Goal: Transaction & Acquisition: Purchase product/service

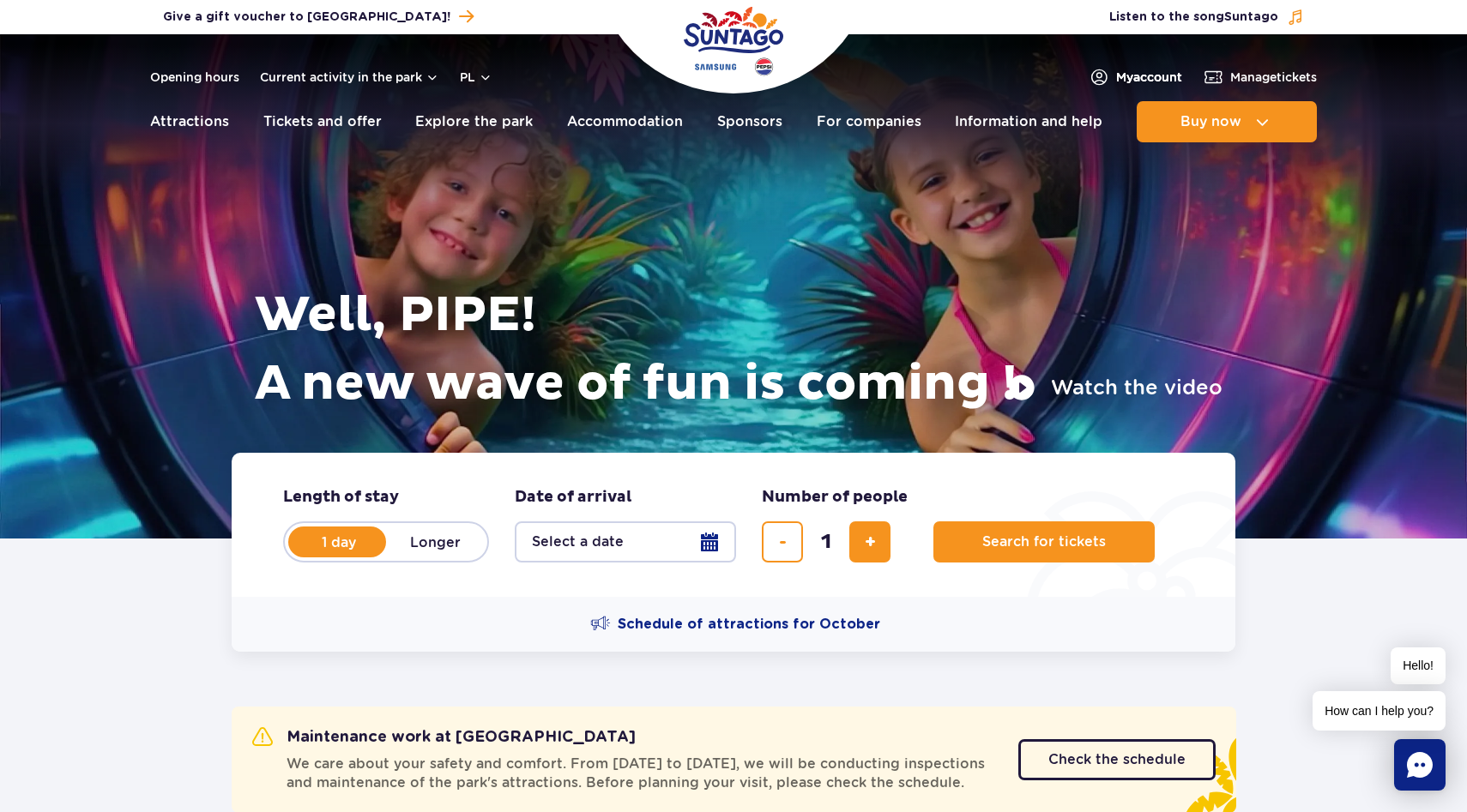
click at [1153, 73] on font "account" at bounding box center [1157, 77] width 49 height 13
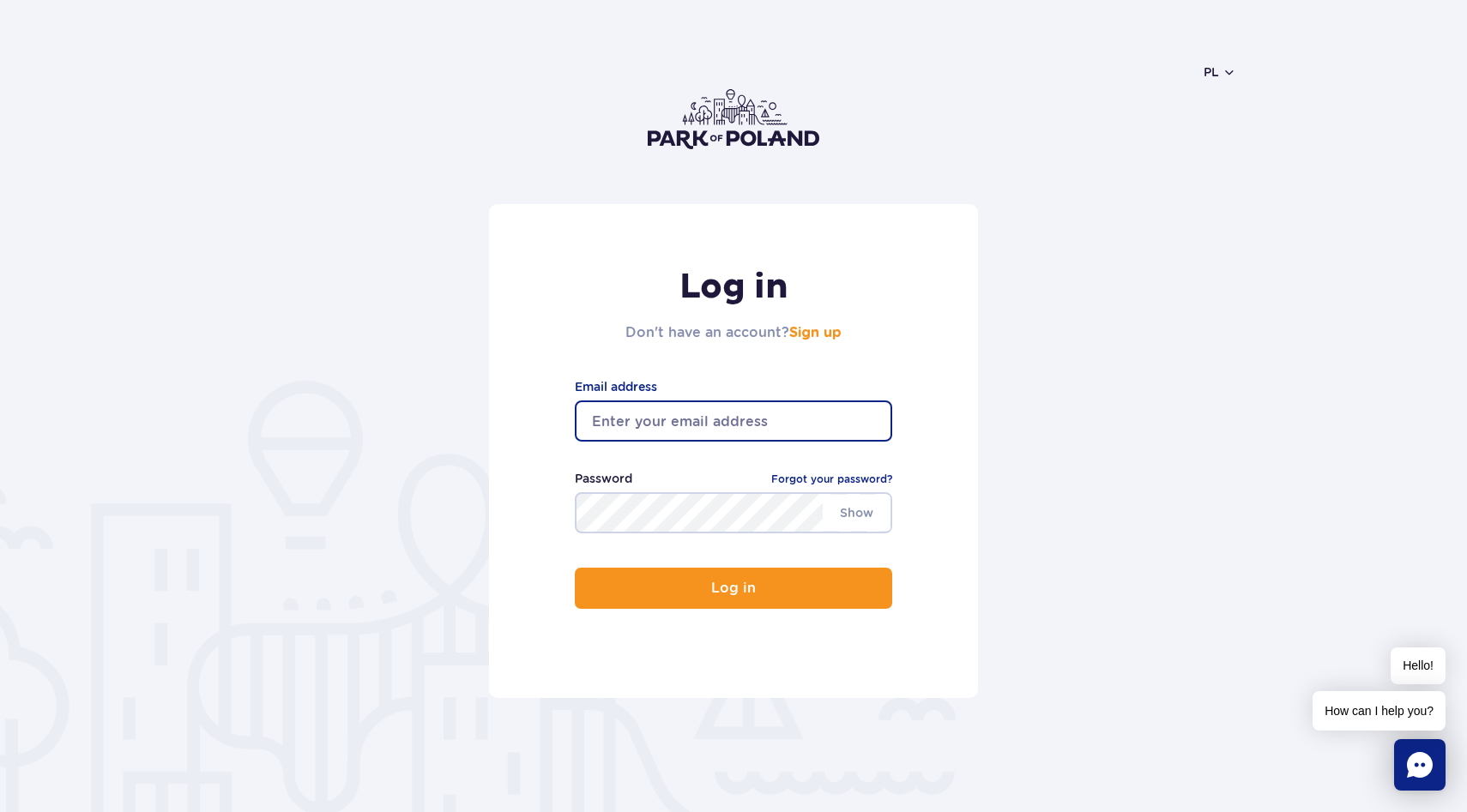
click at [690, 417] on input "email" at bounding box center [734, 421] width 317 height 41
type input "l.parubec@outlook.com"
click at [810, 477] on font "Forgot your password?" at bounding box center [831, 479] width 121 height 13
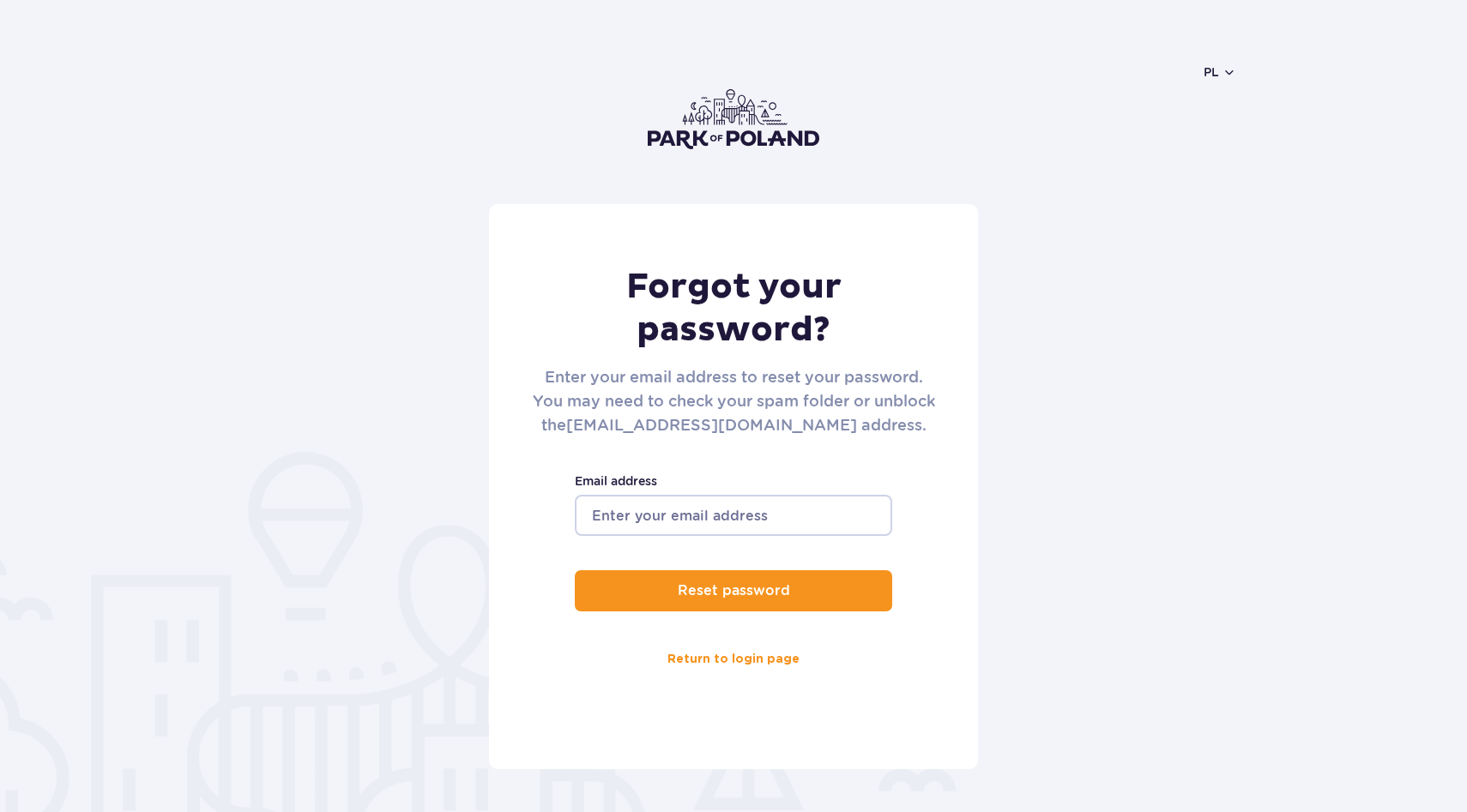
click at [695, 482] on label "Email address" at bounding box center [734, 481] width 317 height 19
click at [695, 495] on input "Email address" at bounding box center [734, 516] width 317 height 41
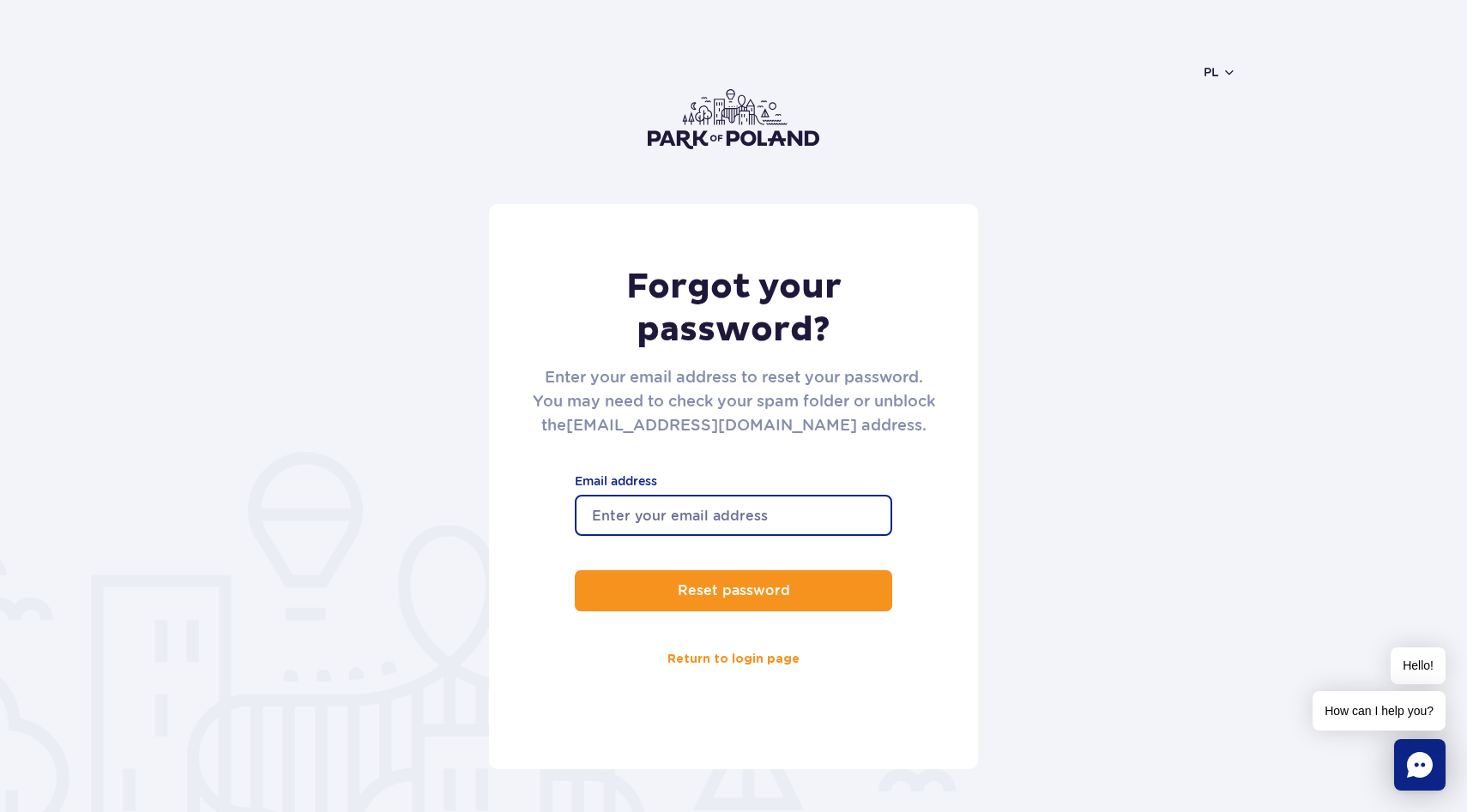
click at [693, 523] on input "Email address" at bounding box center [734, 516] width 317 height 41
type input "[PERSON_NAME][EMAIL_ADDRESS][DOMAIN_NAME]"
click at [575, 570] on button "Reset password" at bounding box center [734, 591] width 317 height 41
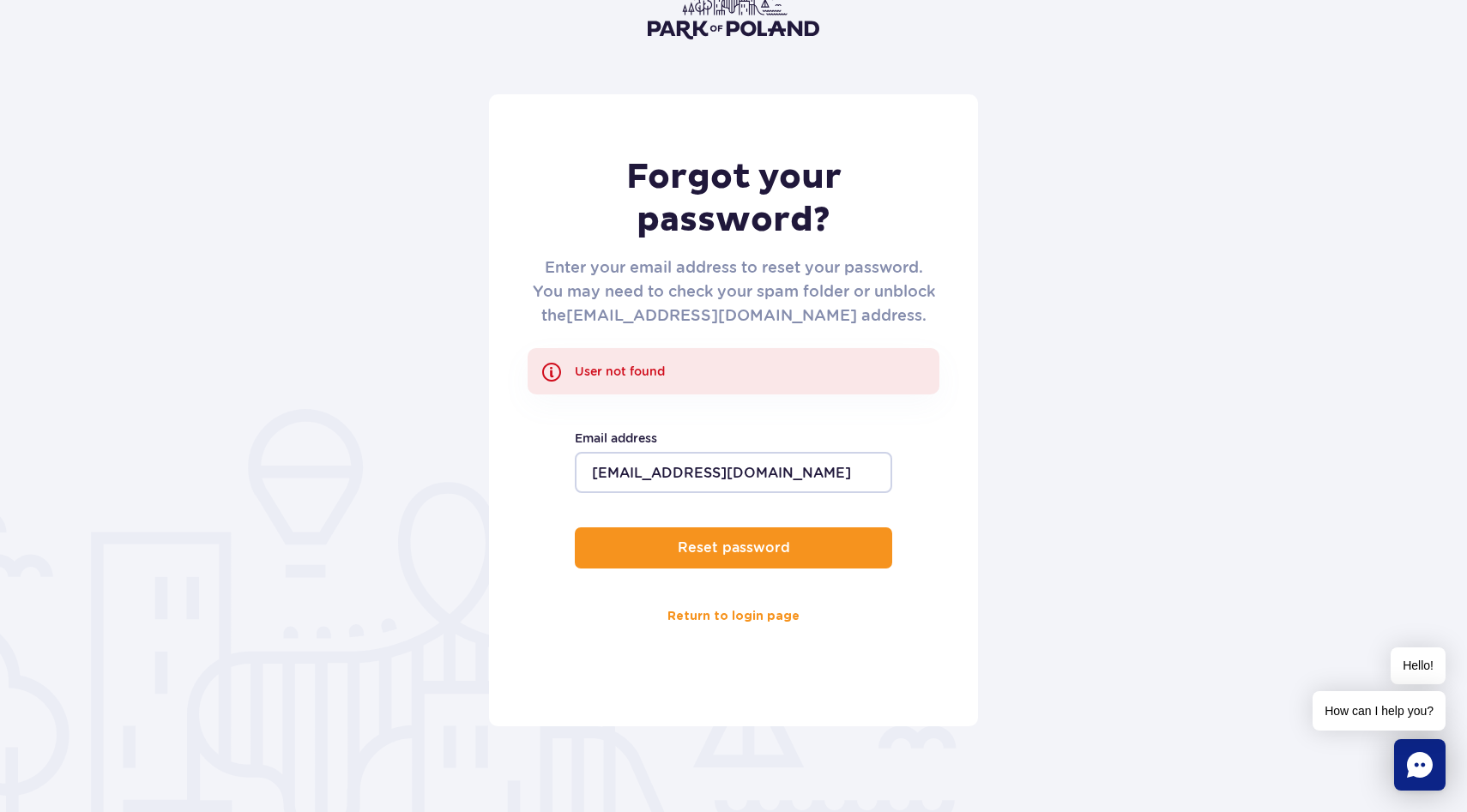
scroll to position [153, 0]
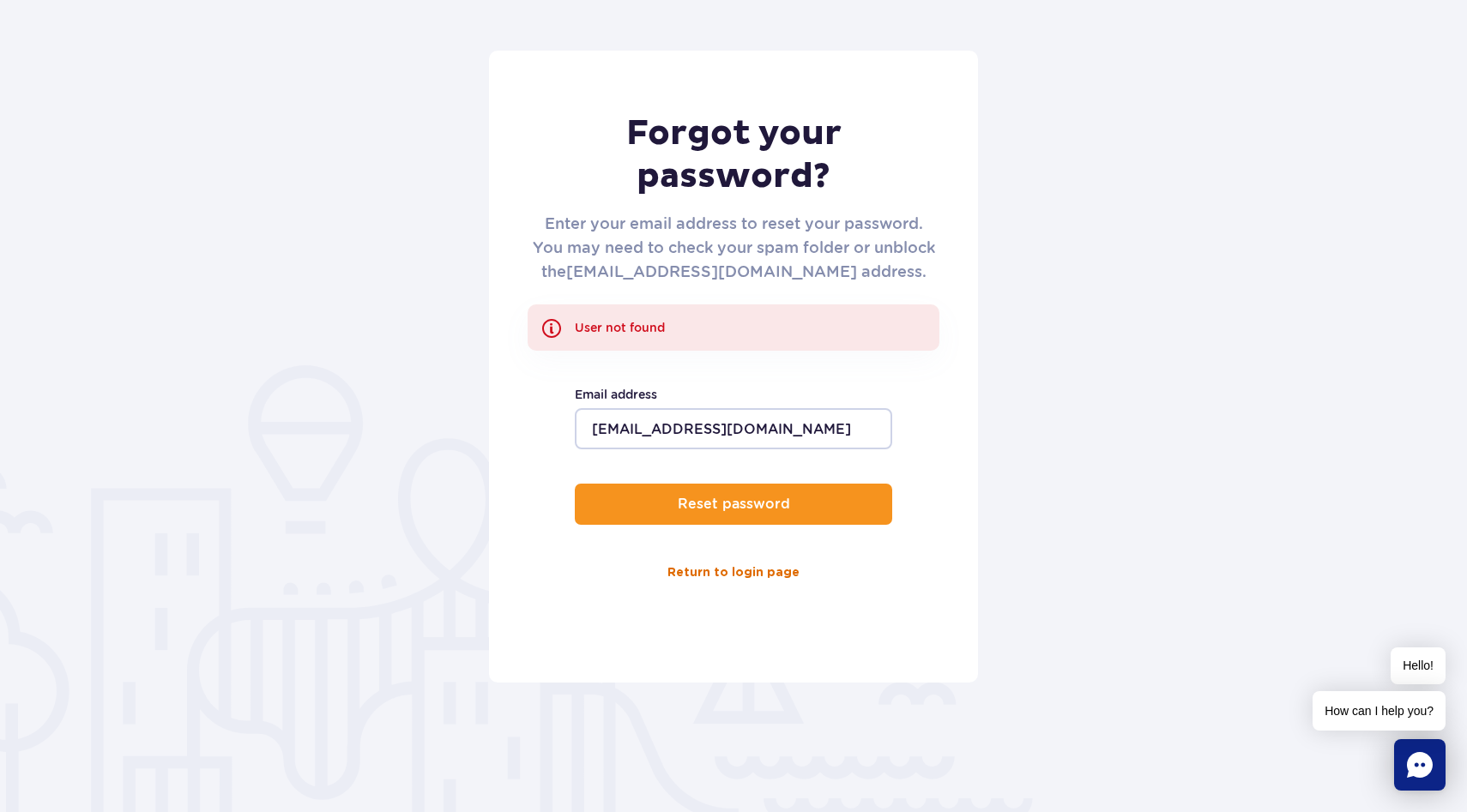
click at [719, 575] on font "Return to login page" at bounding box center [733, 572] width 132 height 12
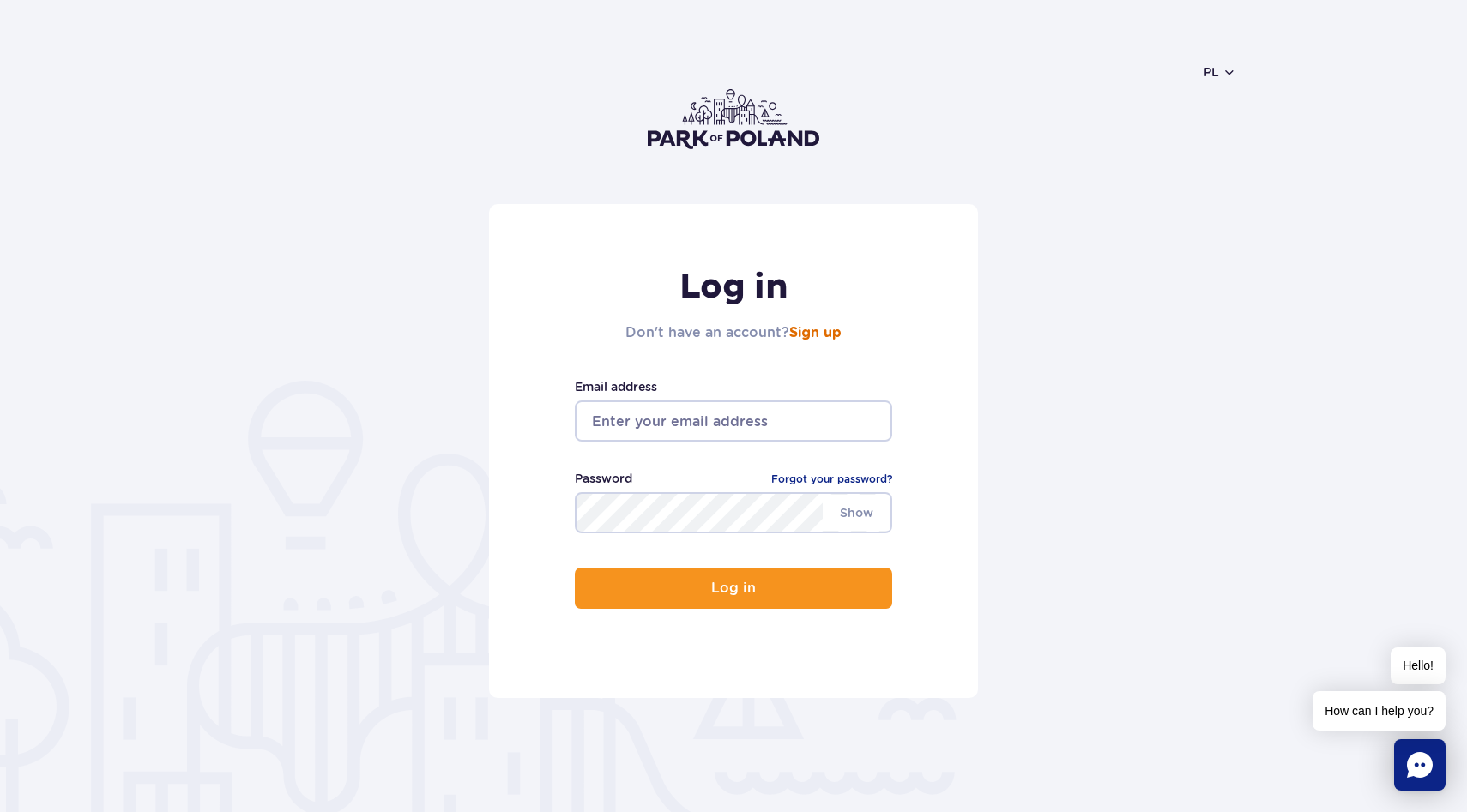
click at [818, 333] on font "Sign up" at bounding box center [815, 332] width 52 height 13
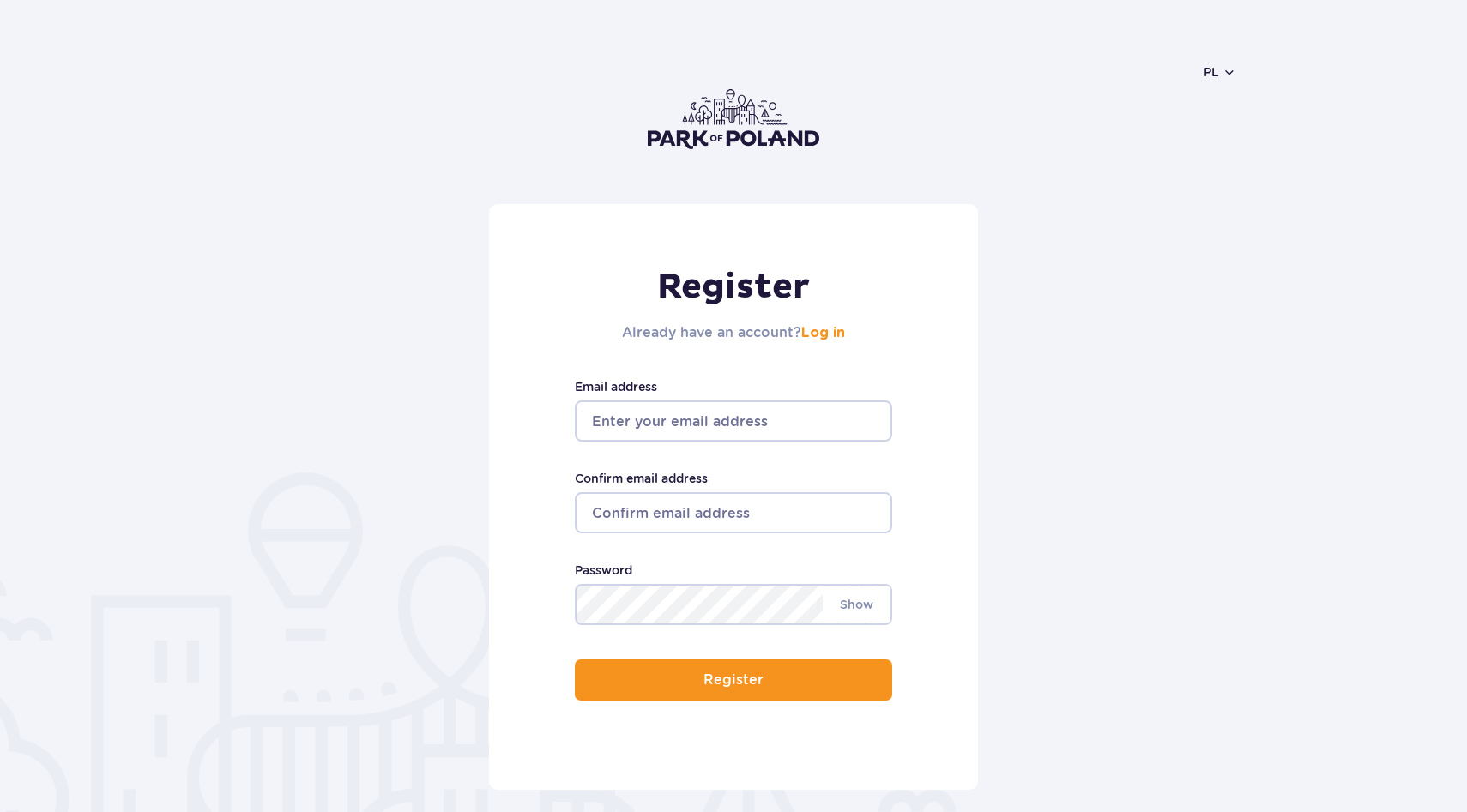
click at [682, 418] on input "Email address" at bounding box center [734, 421] width 317 height 41
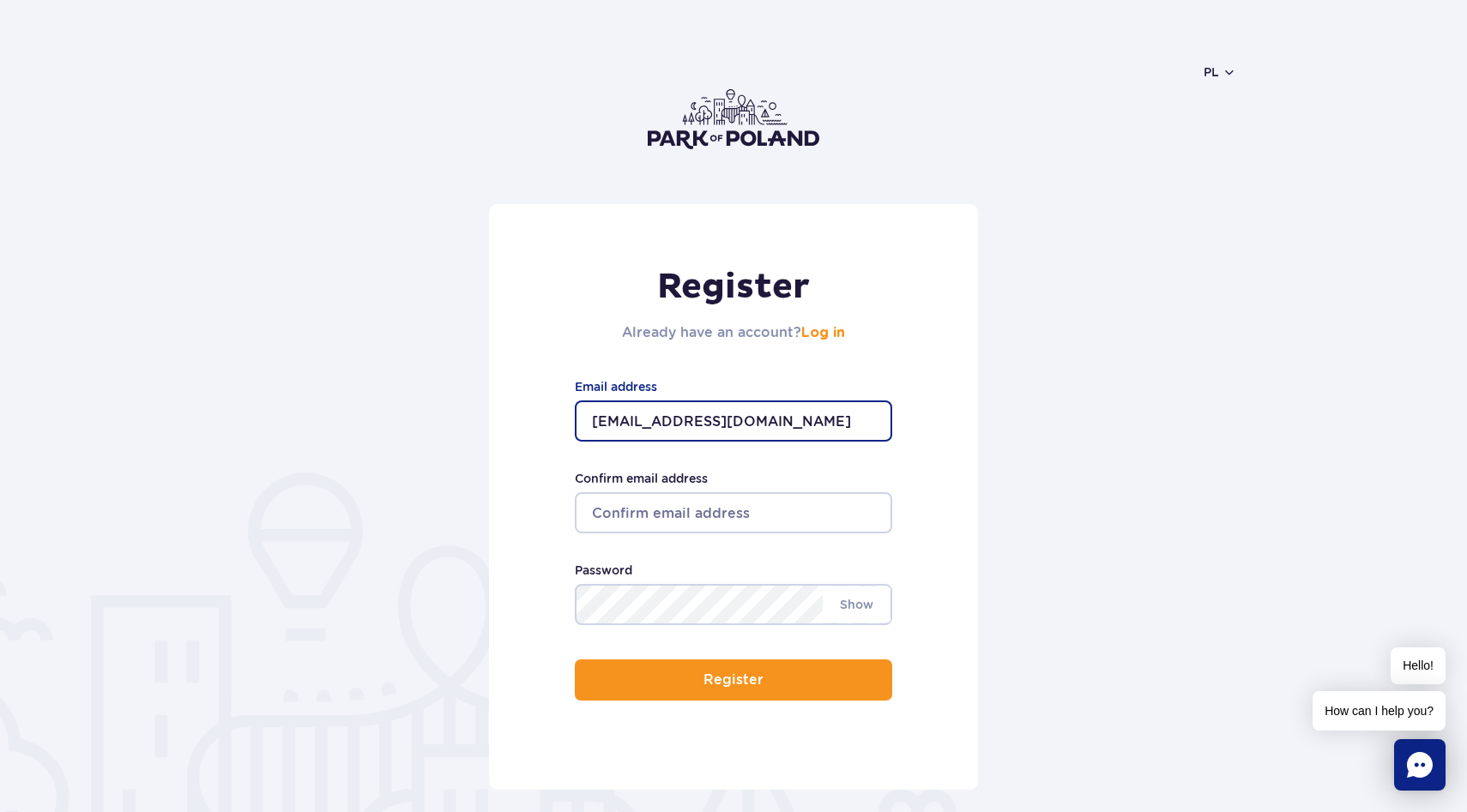
type input "l.parubec@outlook.com"
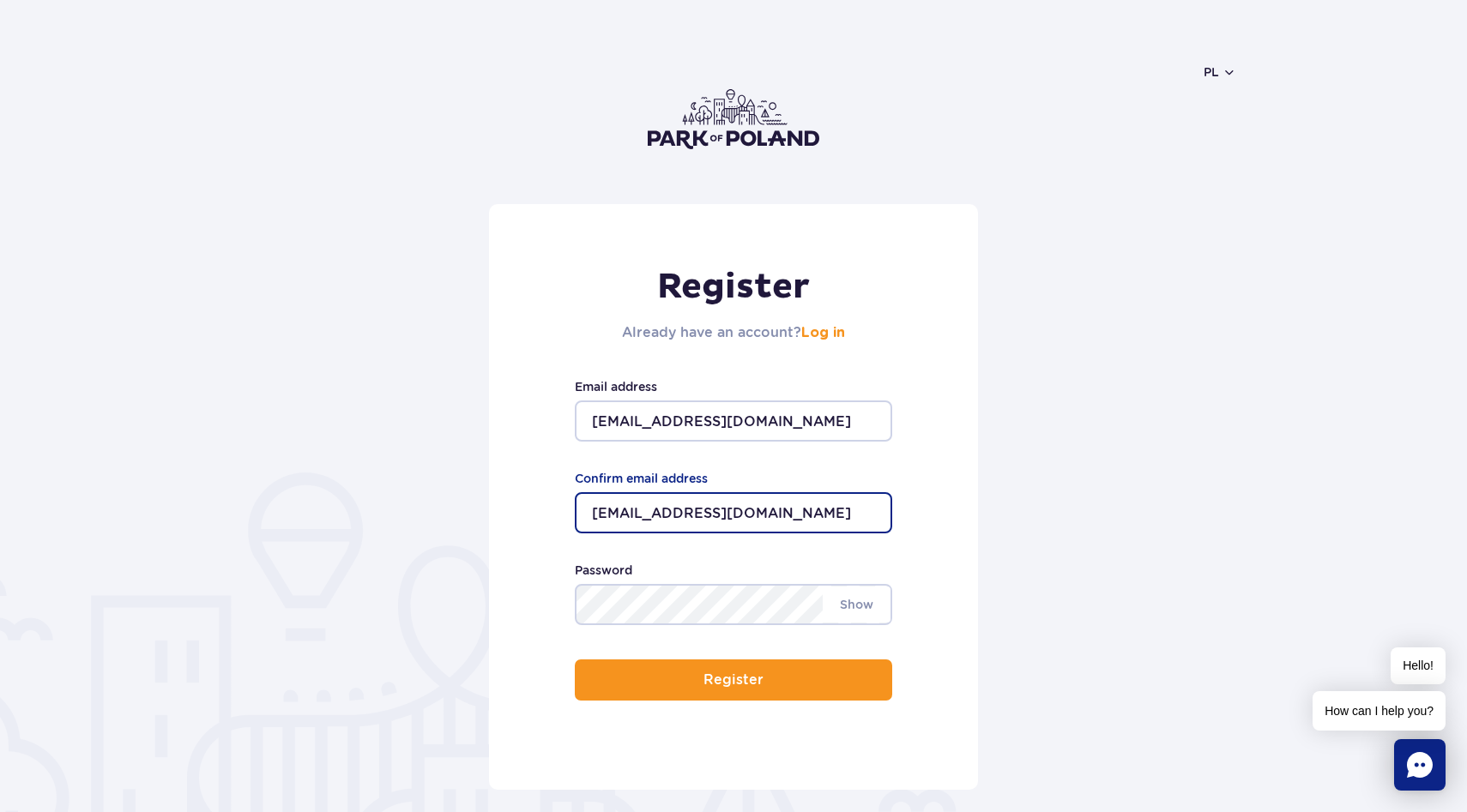
type input "l.parubec@outlook.com"
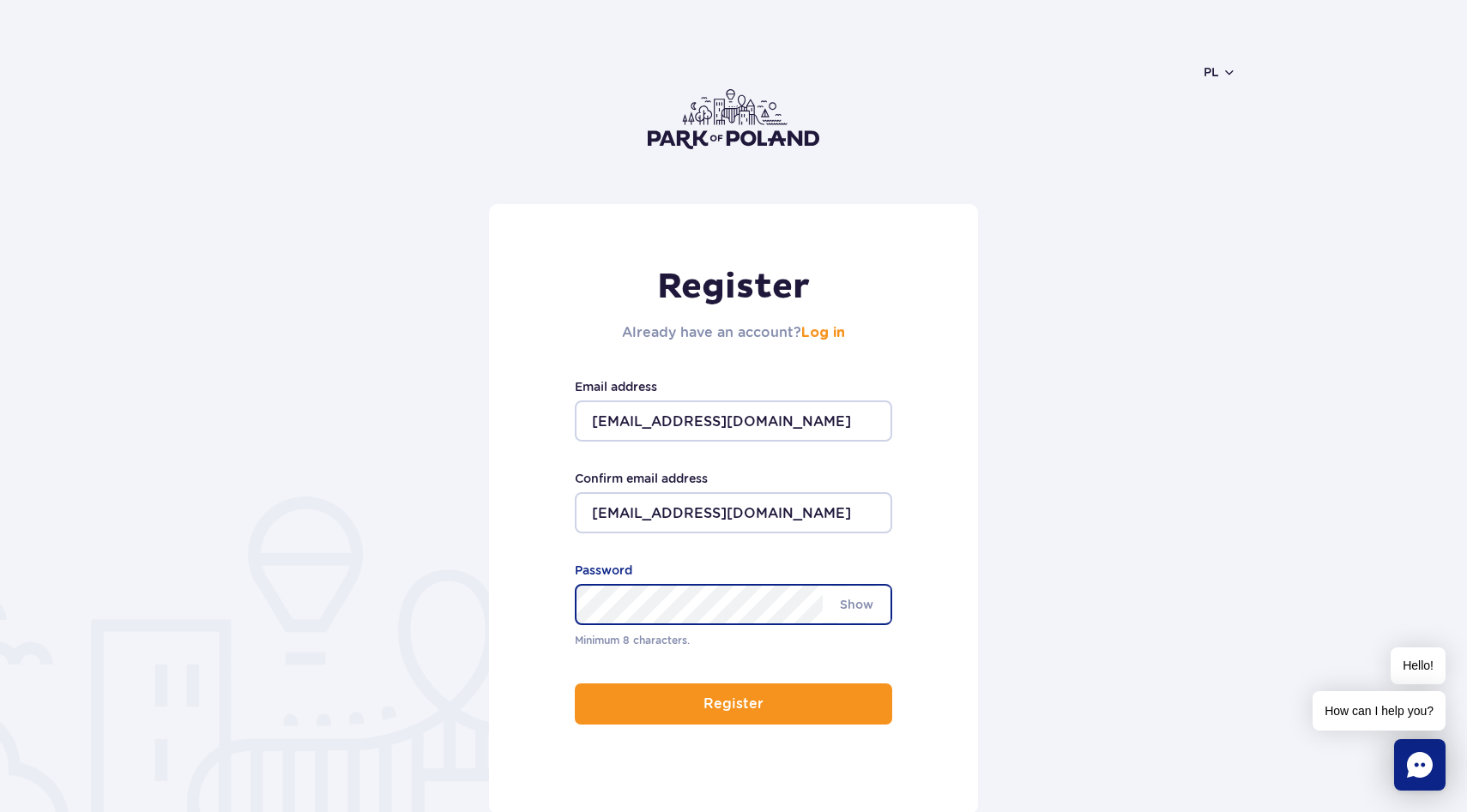
click at [575, 683] on button "Register" at bounding box center [734, 704] width 317 height 41
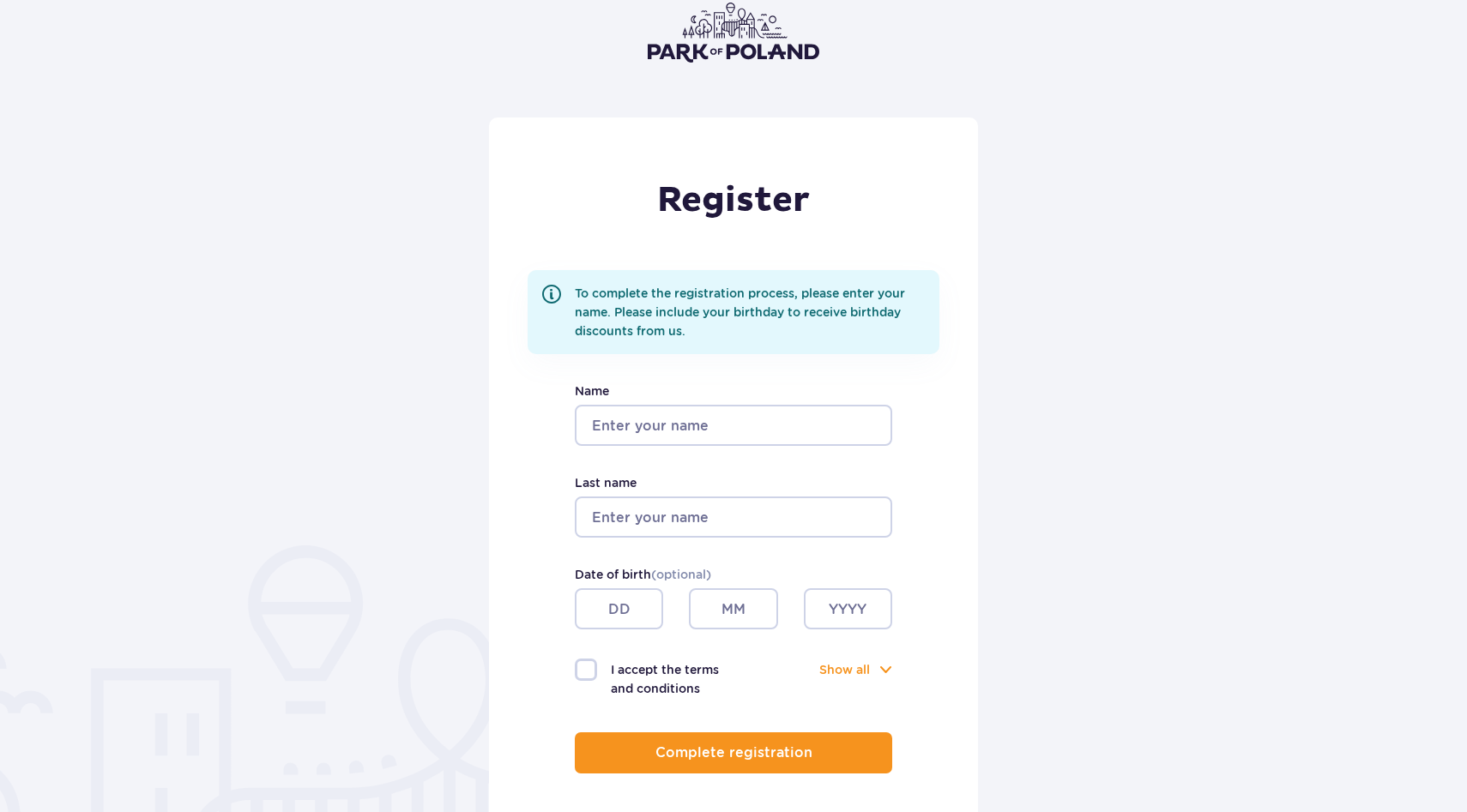
scroll to position [148, 0]
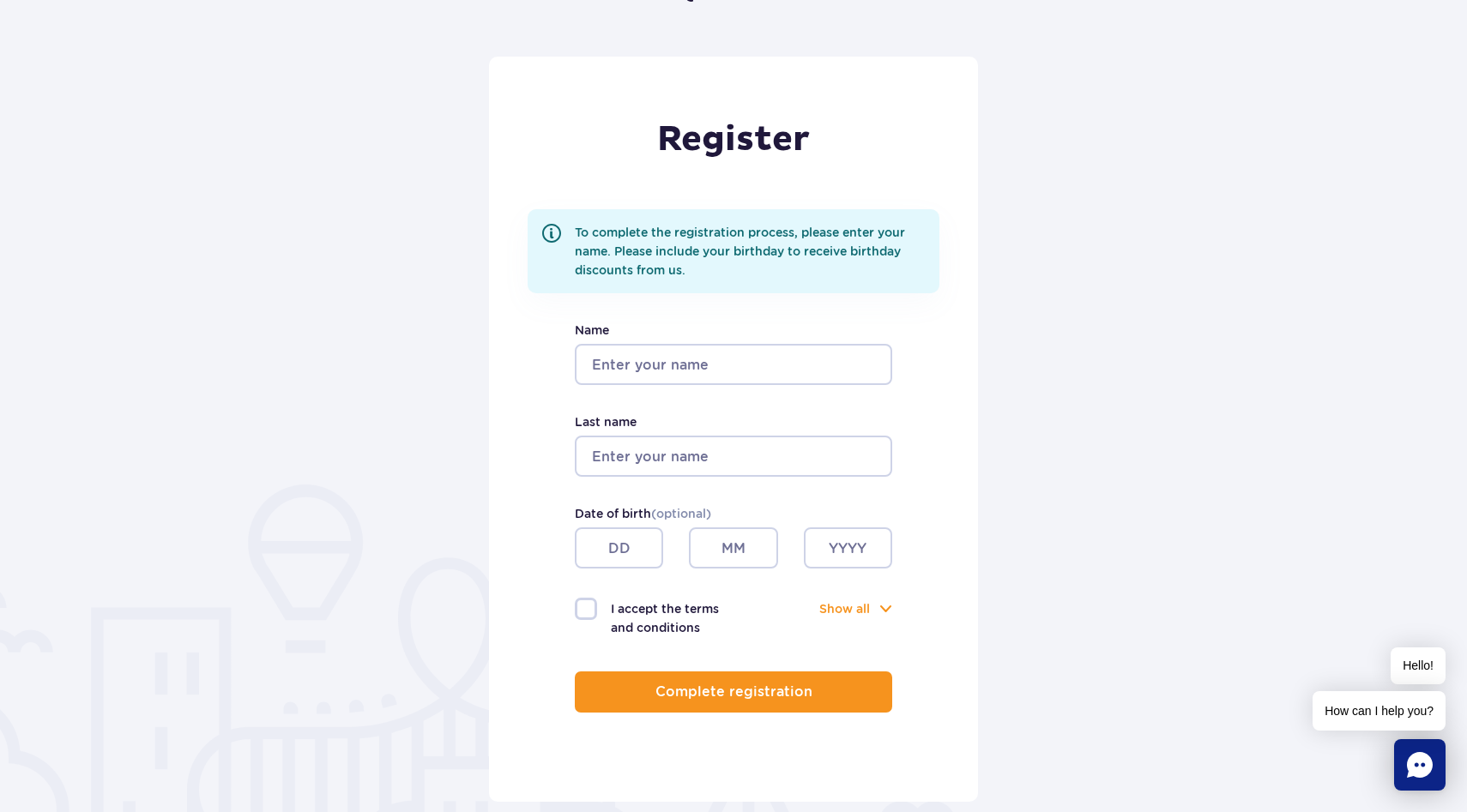
click at [628, 359] on input "Name" at bounding box center [734, 364] width 317 height 41
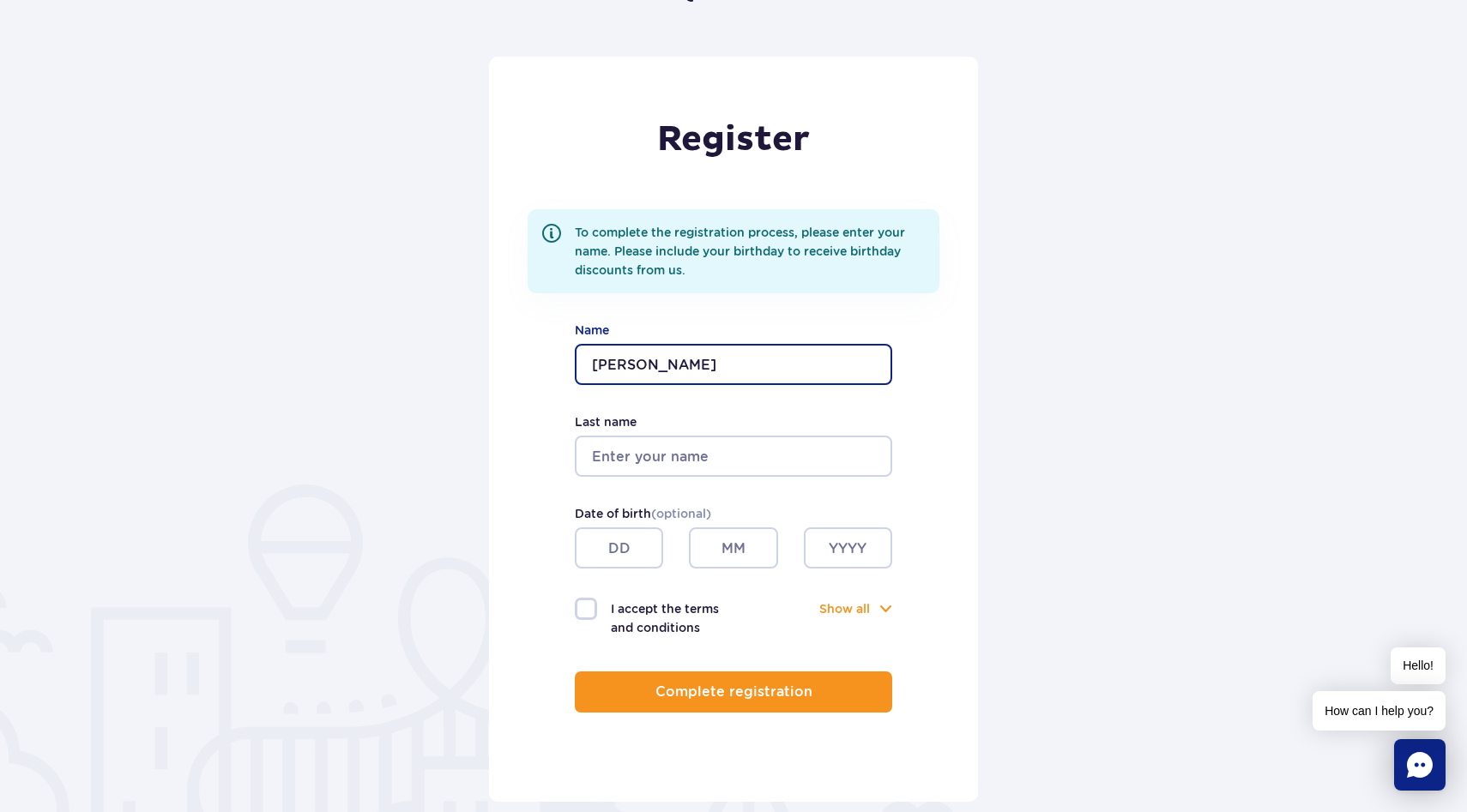
type input "[PERSON_NAME]"
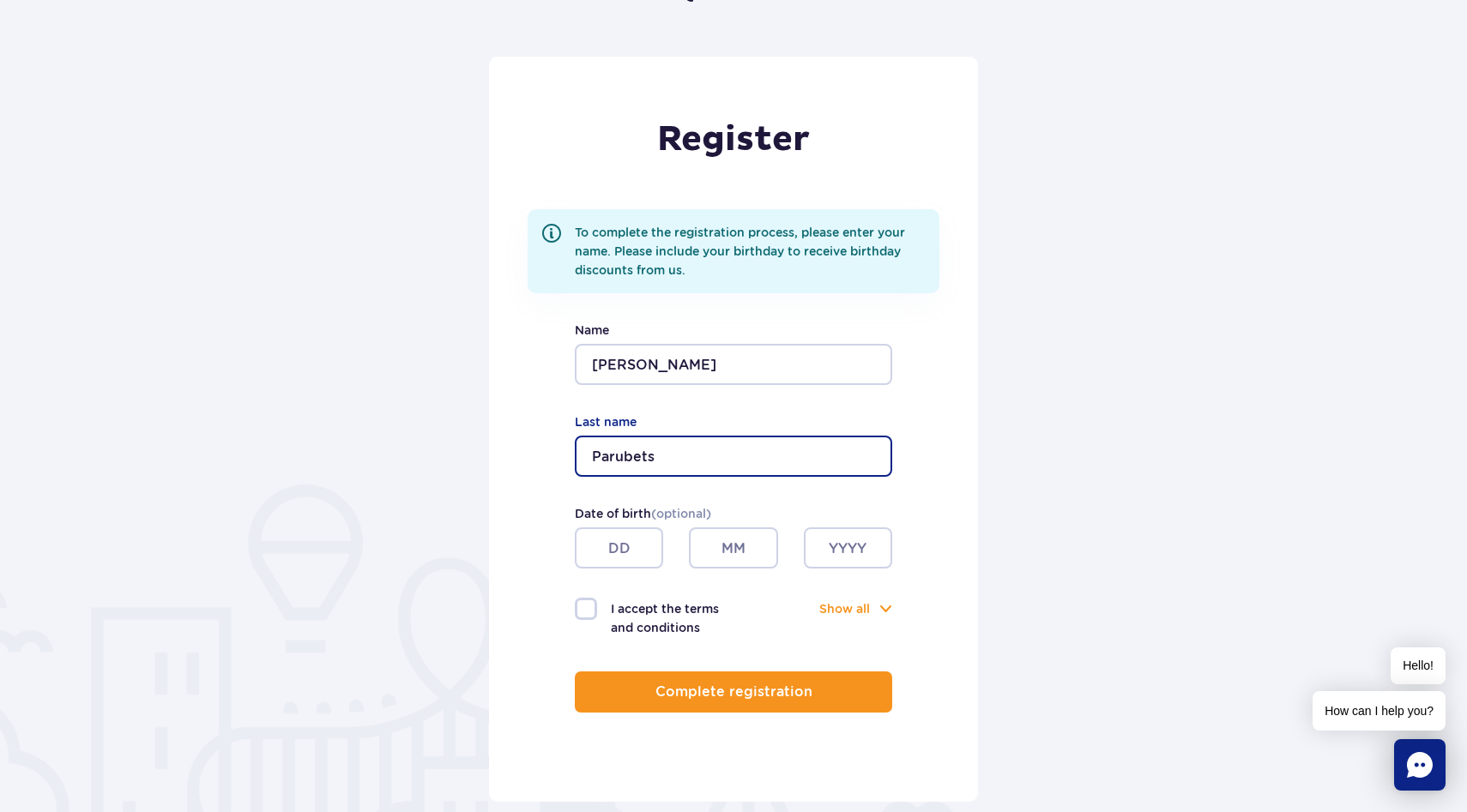
type input "Parubets"
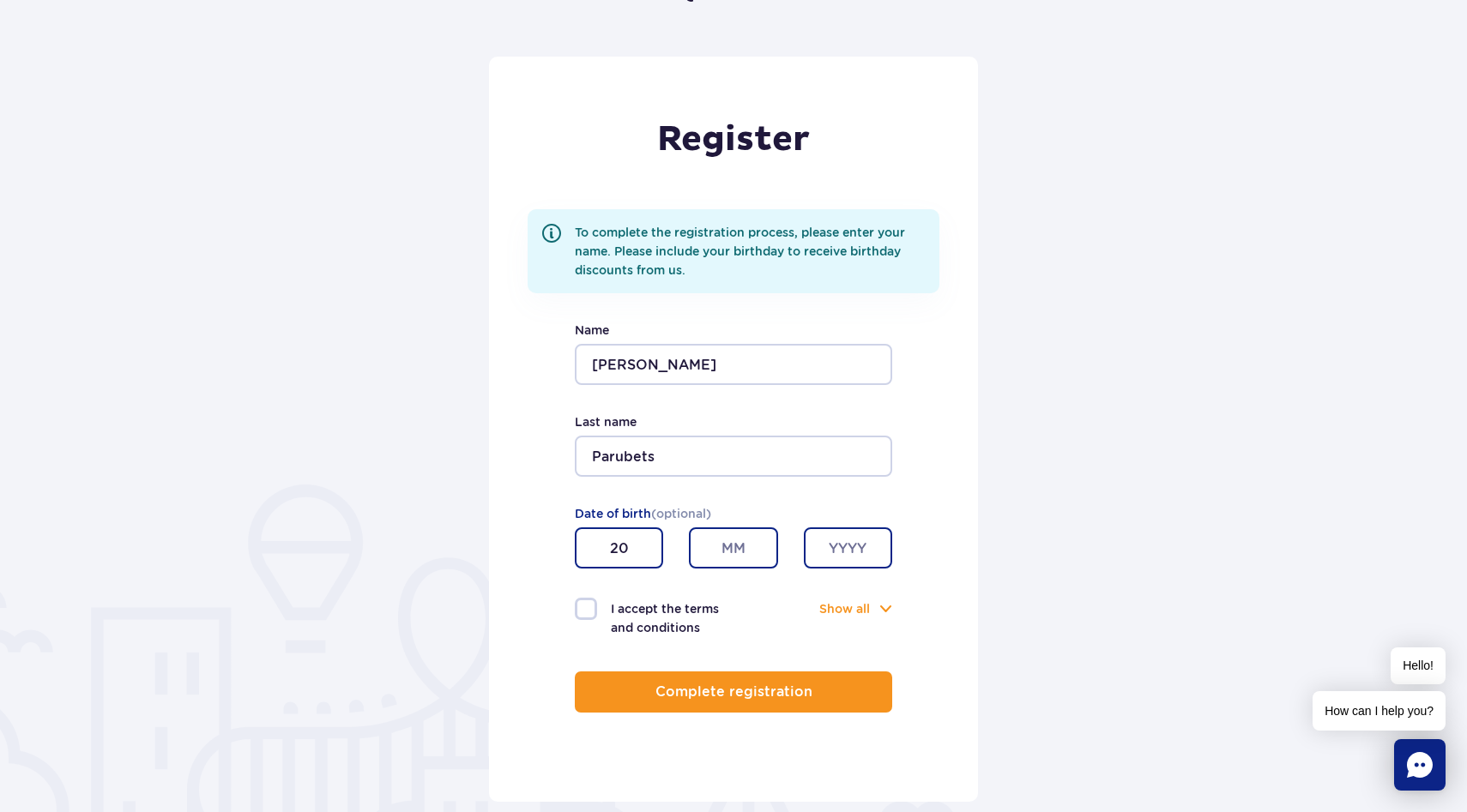
type input "20"
type input "01"
type input "1996"
click at [603, 612] on label "I accept the terms and conditions" at bounding box center [654, 618] width 159 height 39
click at [594, 601] on input "I accept the terms and conditions" at bounding box center [584, 600] width 19 height 4
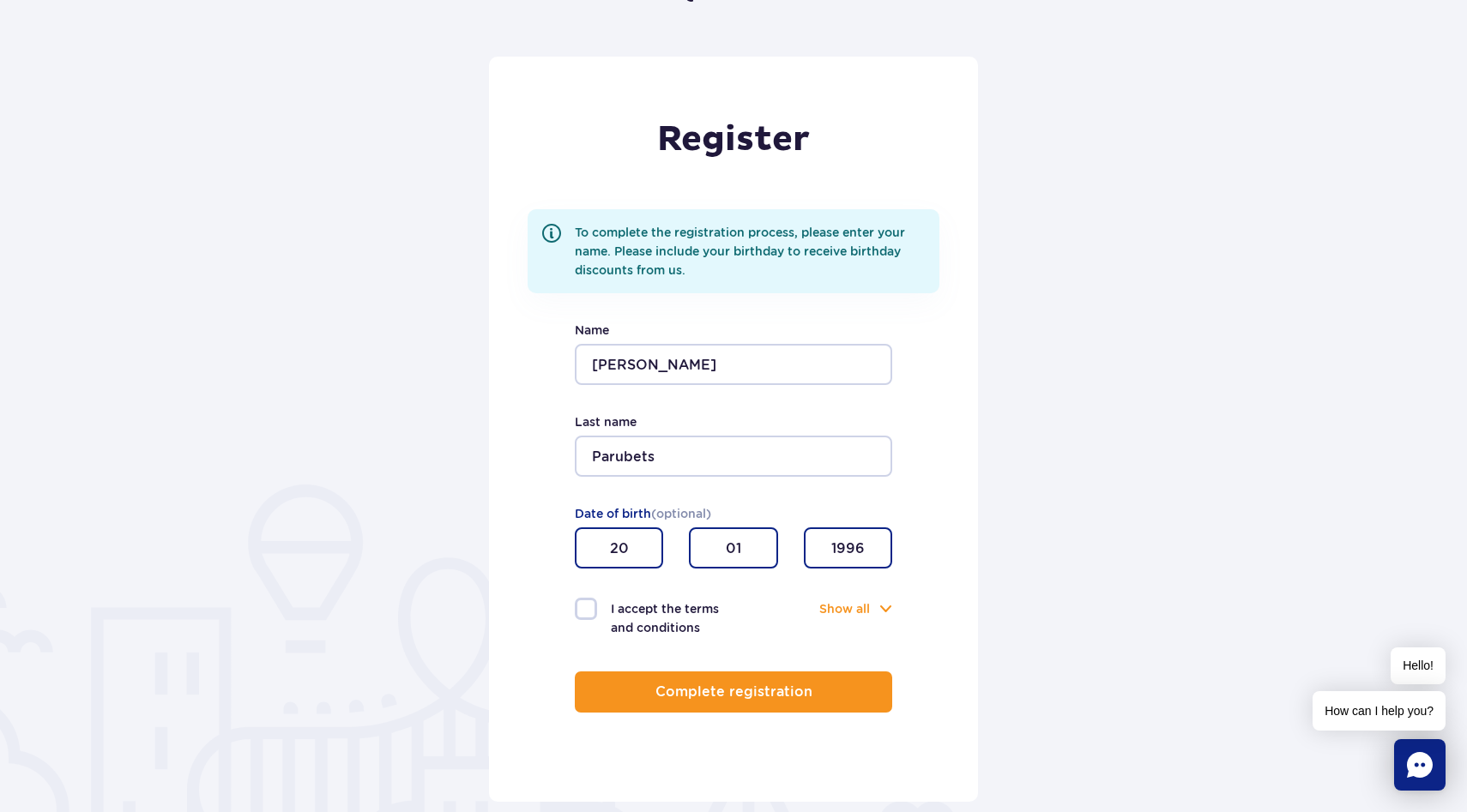
checkbox input "true"
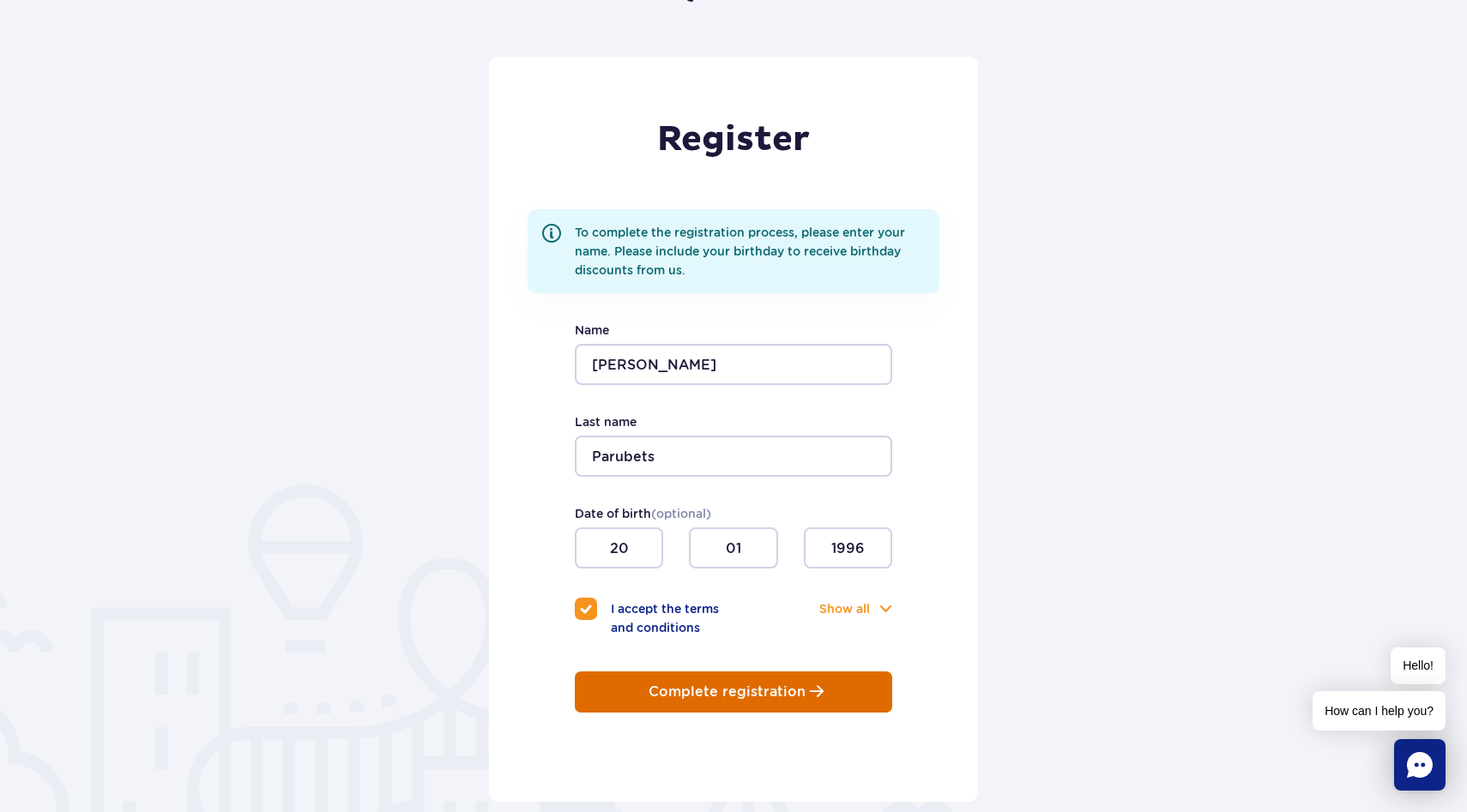
click at [681, 700] on button "Complete registration" at bounding box center [734, 692] width 317 height 41
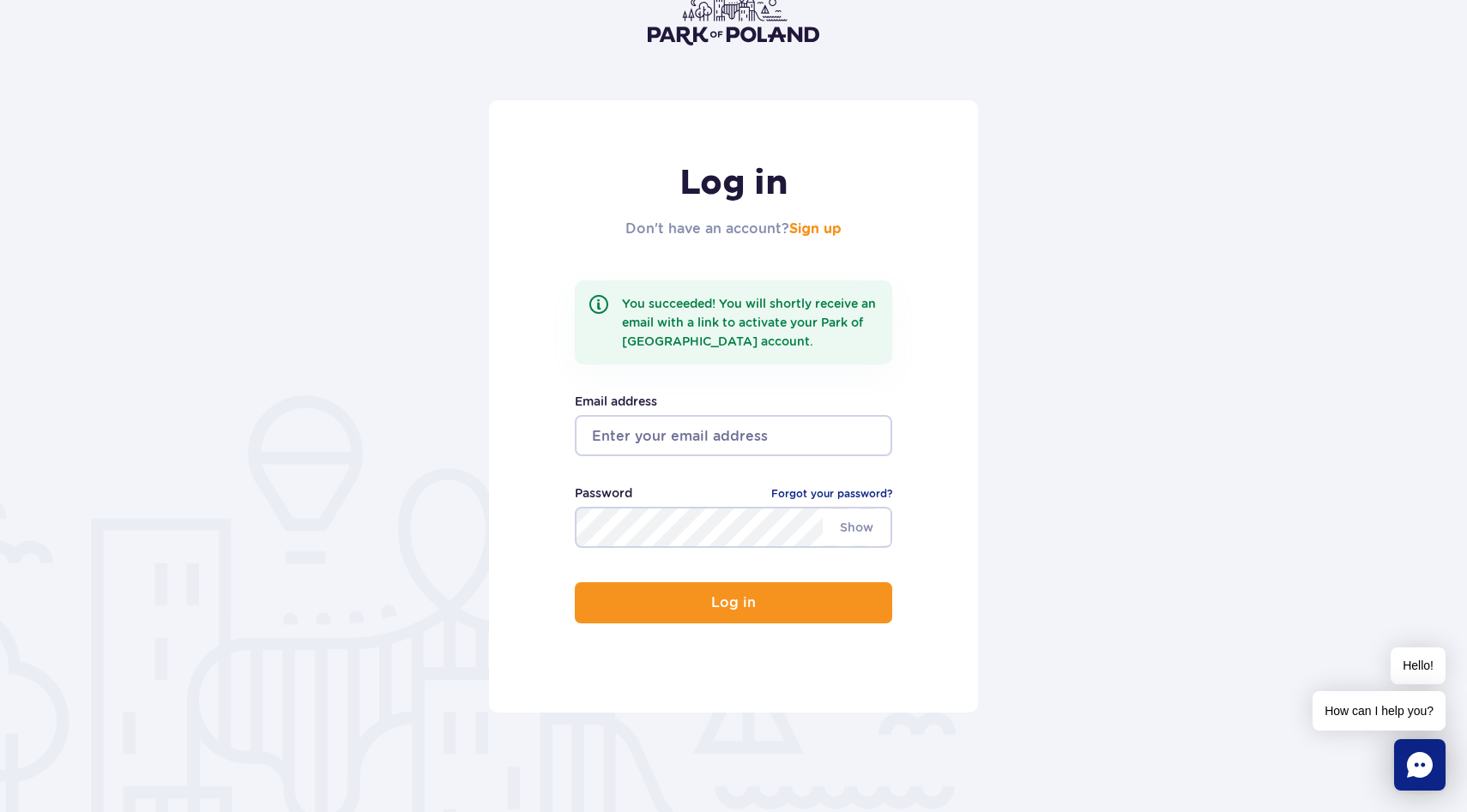
scroll to position [191, 0]
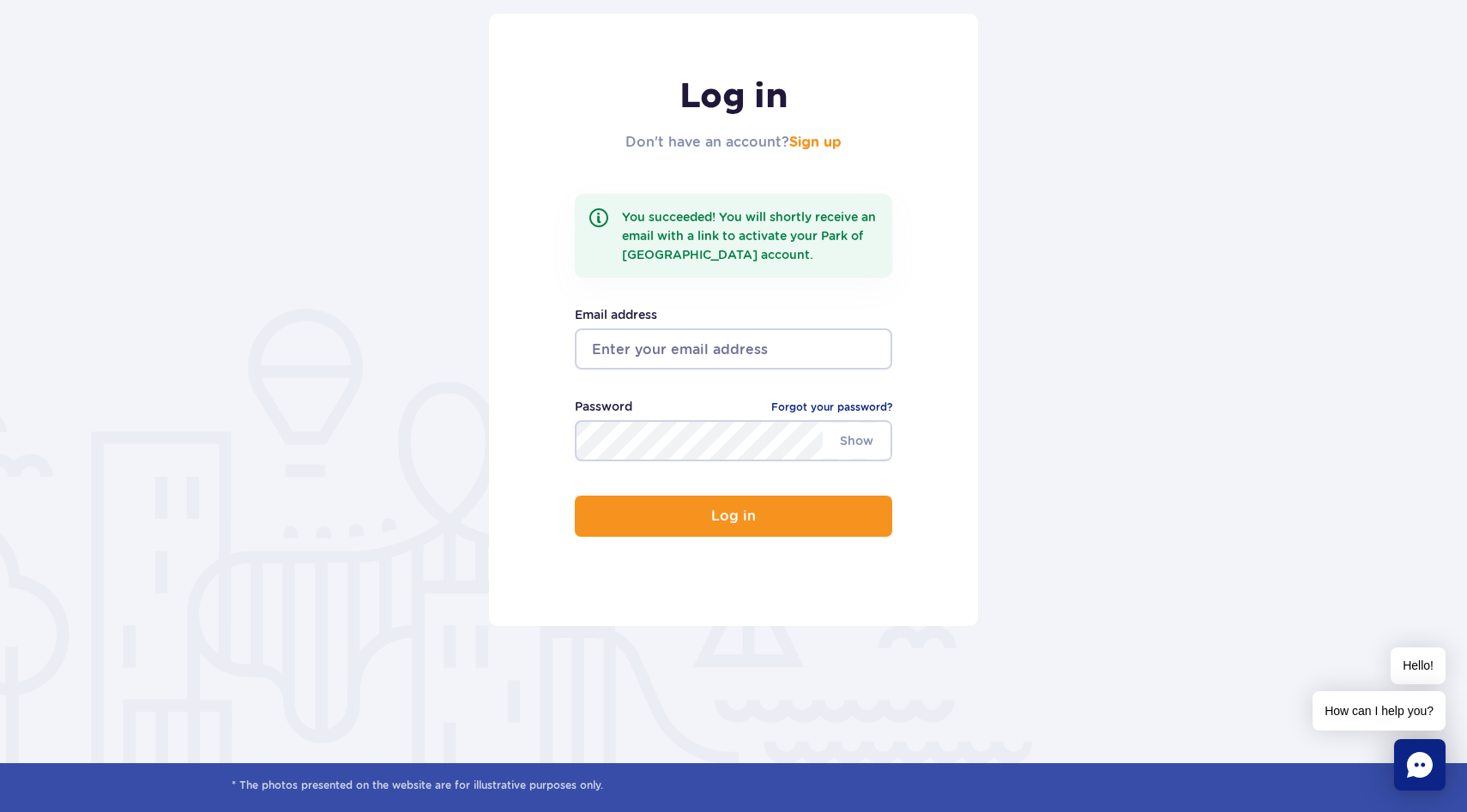
click at [725, 350] on input "email" at bounding box center [734, 349] width 317 height 41
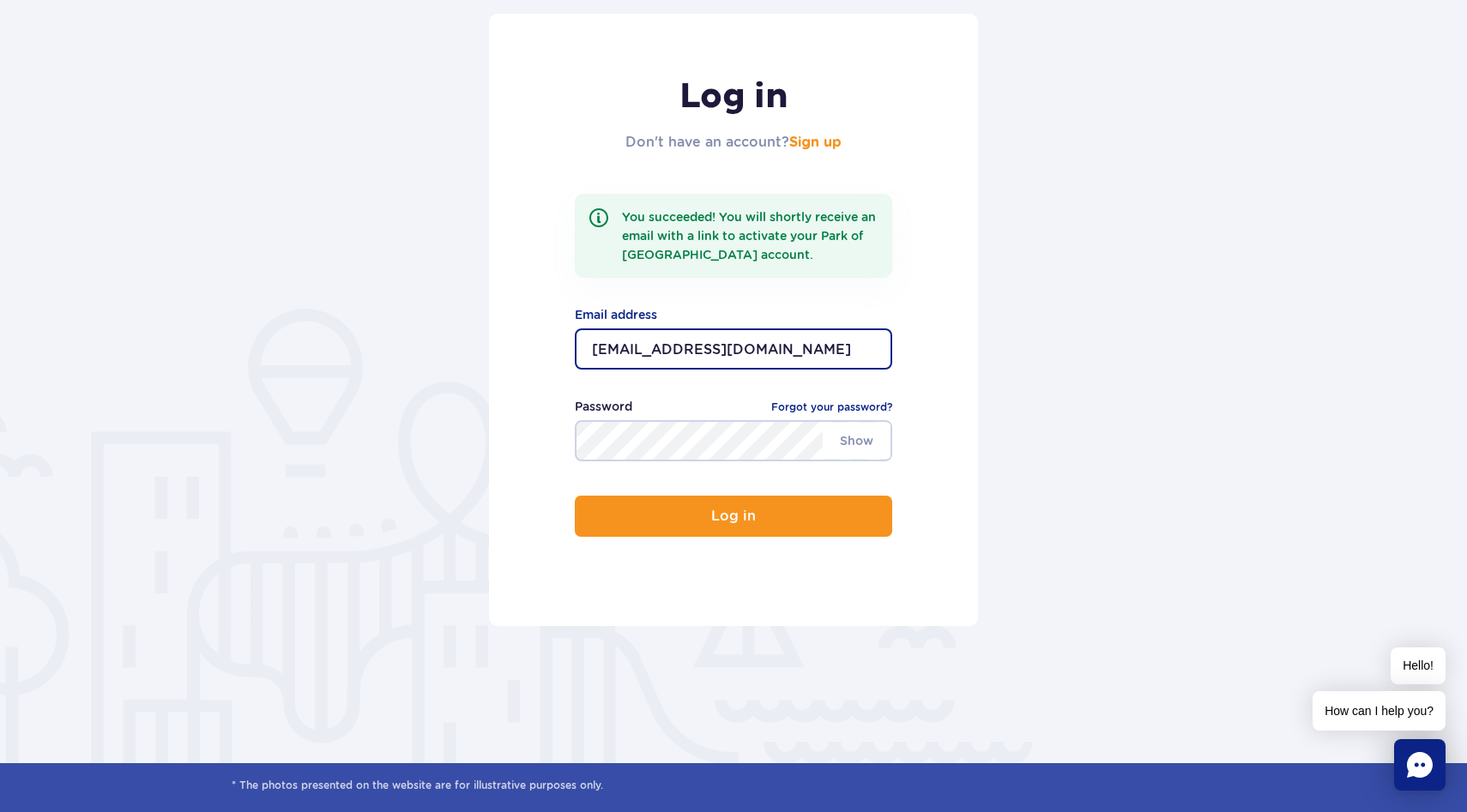
type input "[EMAIL_ADDRESS][DOMAIN_NAME]"
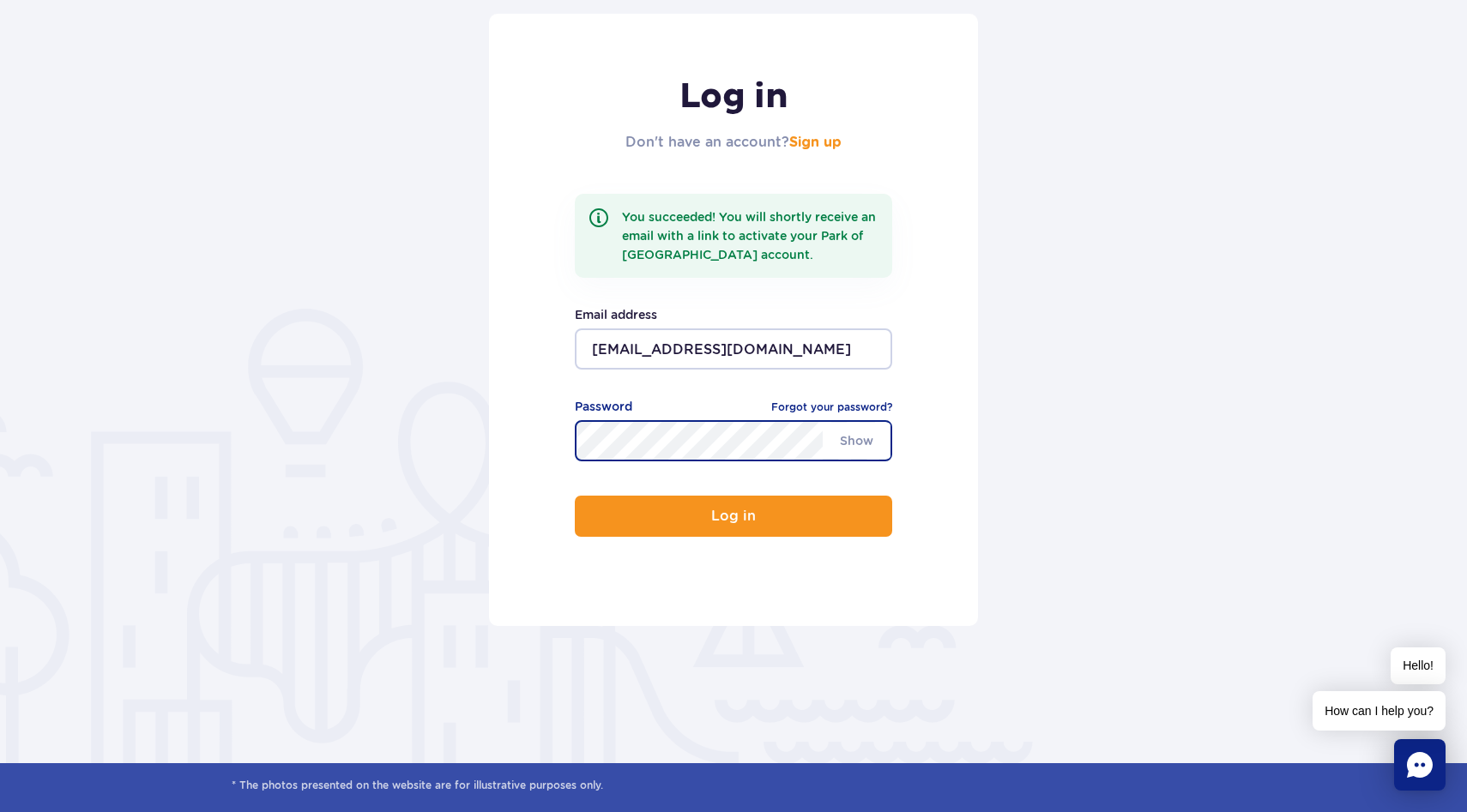
click at [575, 496] on button "Log in" at bounding box center [734, 517] width 317 height 41
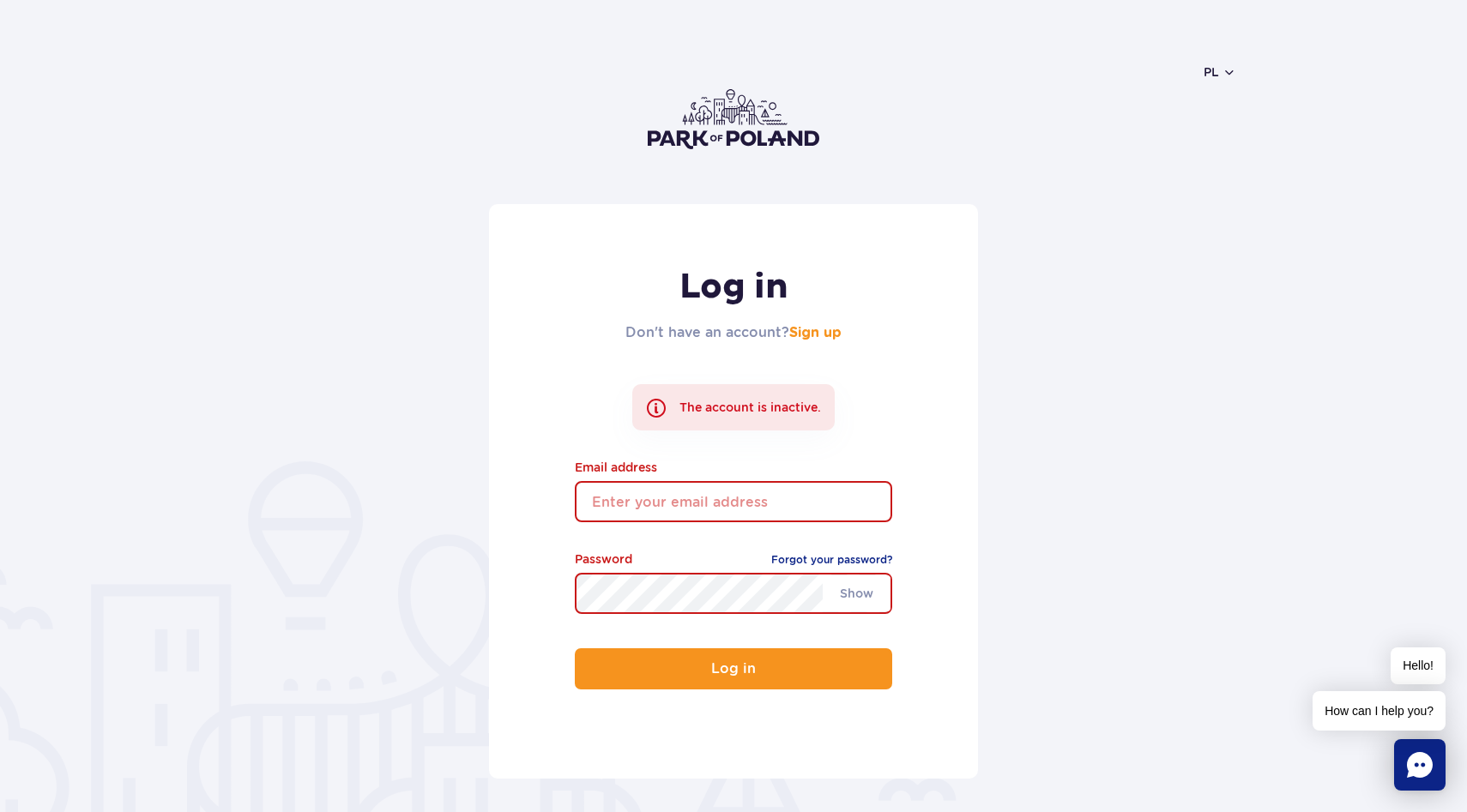
click at [736, 510] on input "email" at bounding box center [734, 501] width 317 height 41
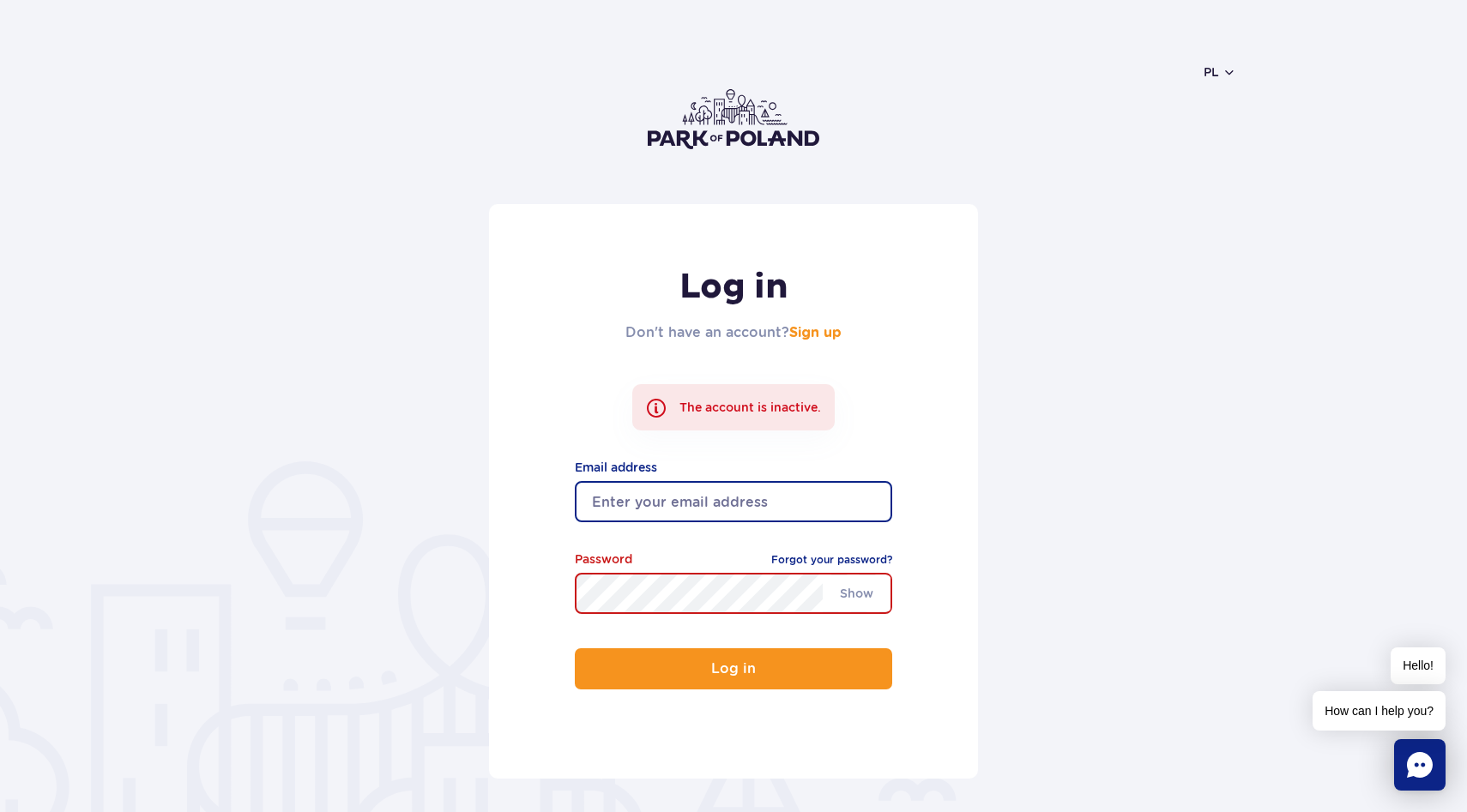
click at [897, 151] on header "pl PL EN UA" at bounding box center [734, 119] width 1005 height 170
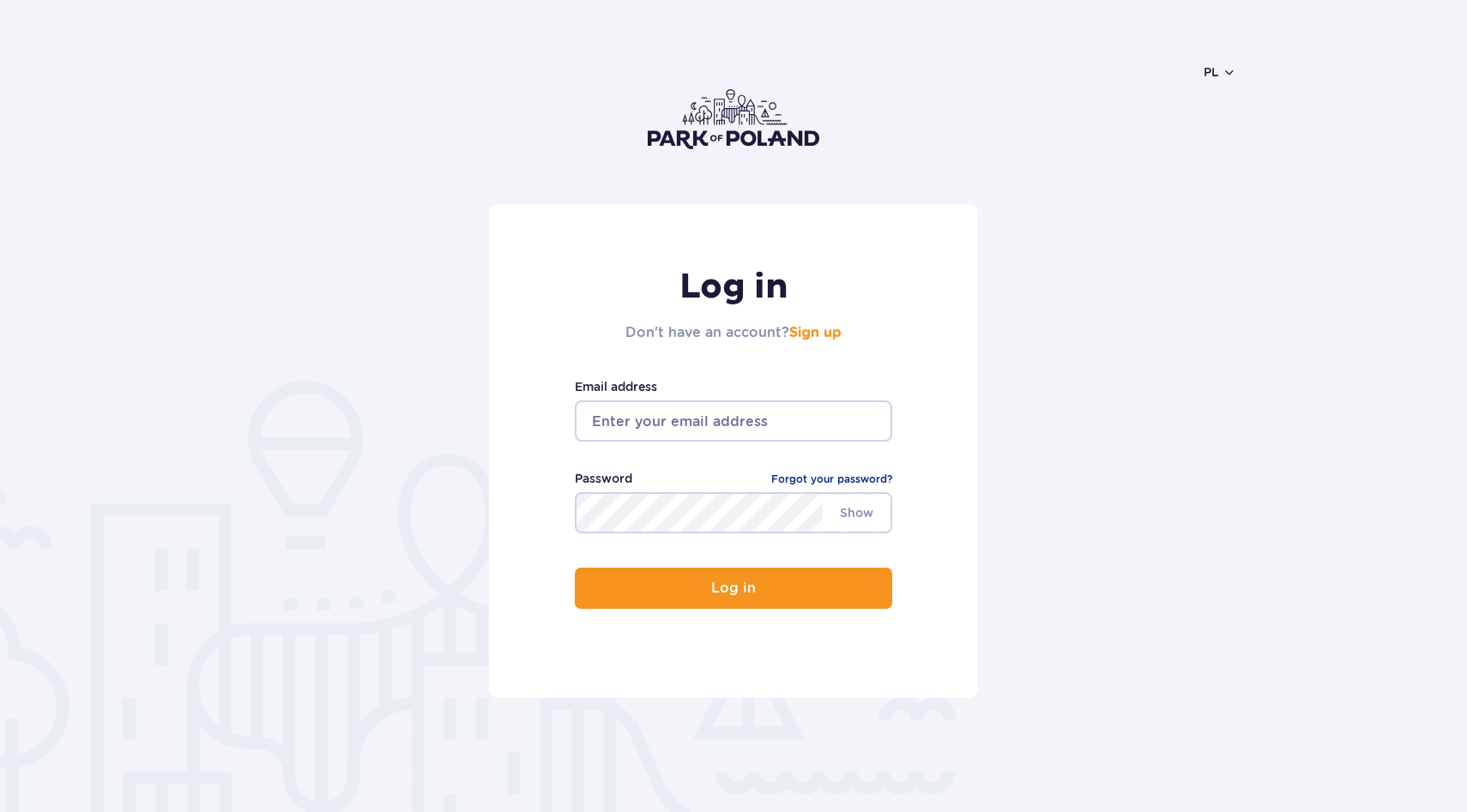
click at [653, 414] on input "email" at bounding box center [734, 421] width 317 height 41
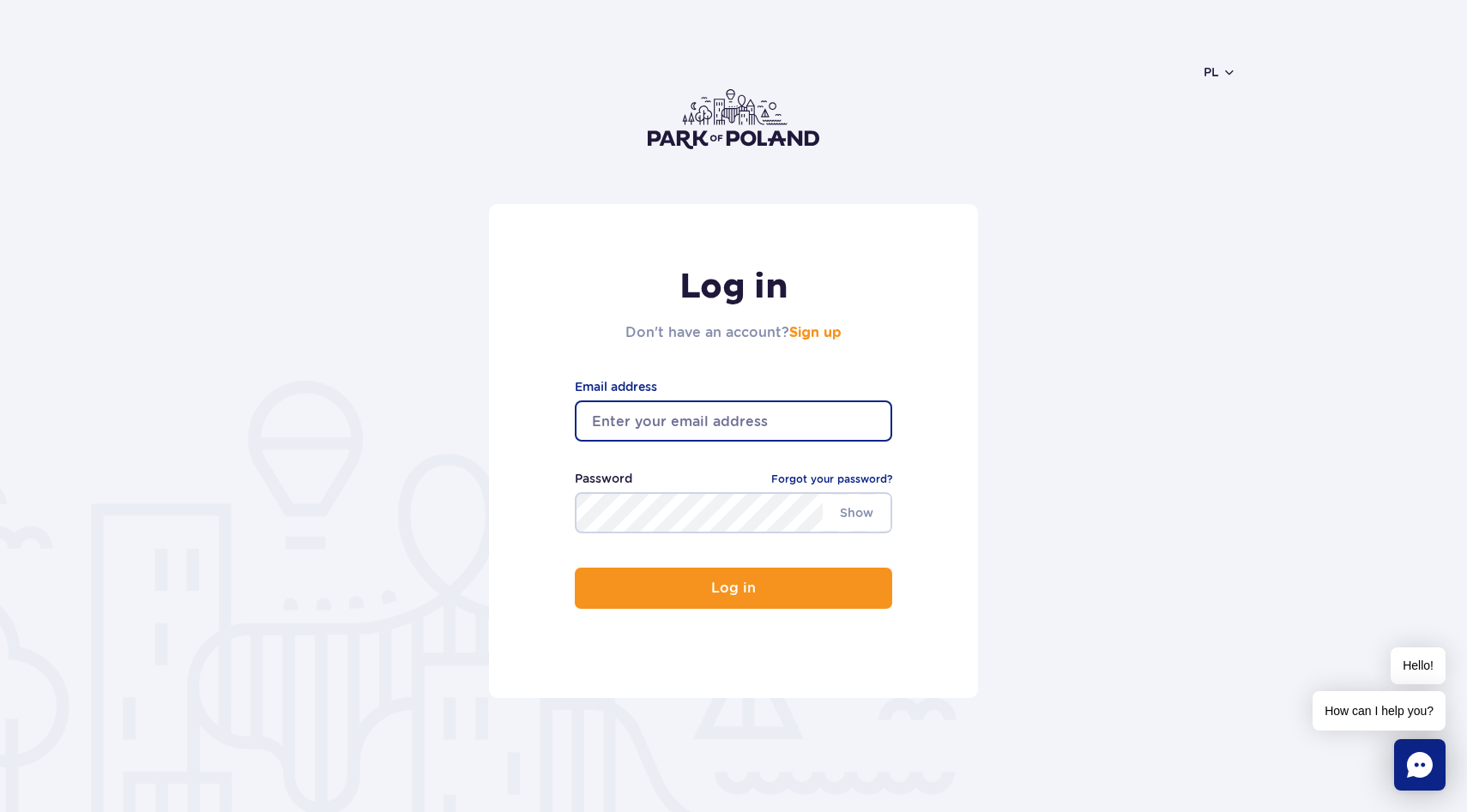
type input "l.parubec@outlook.com"
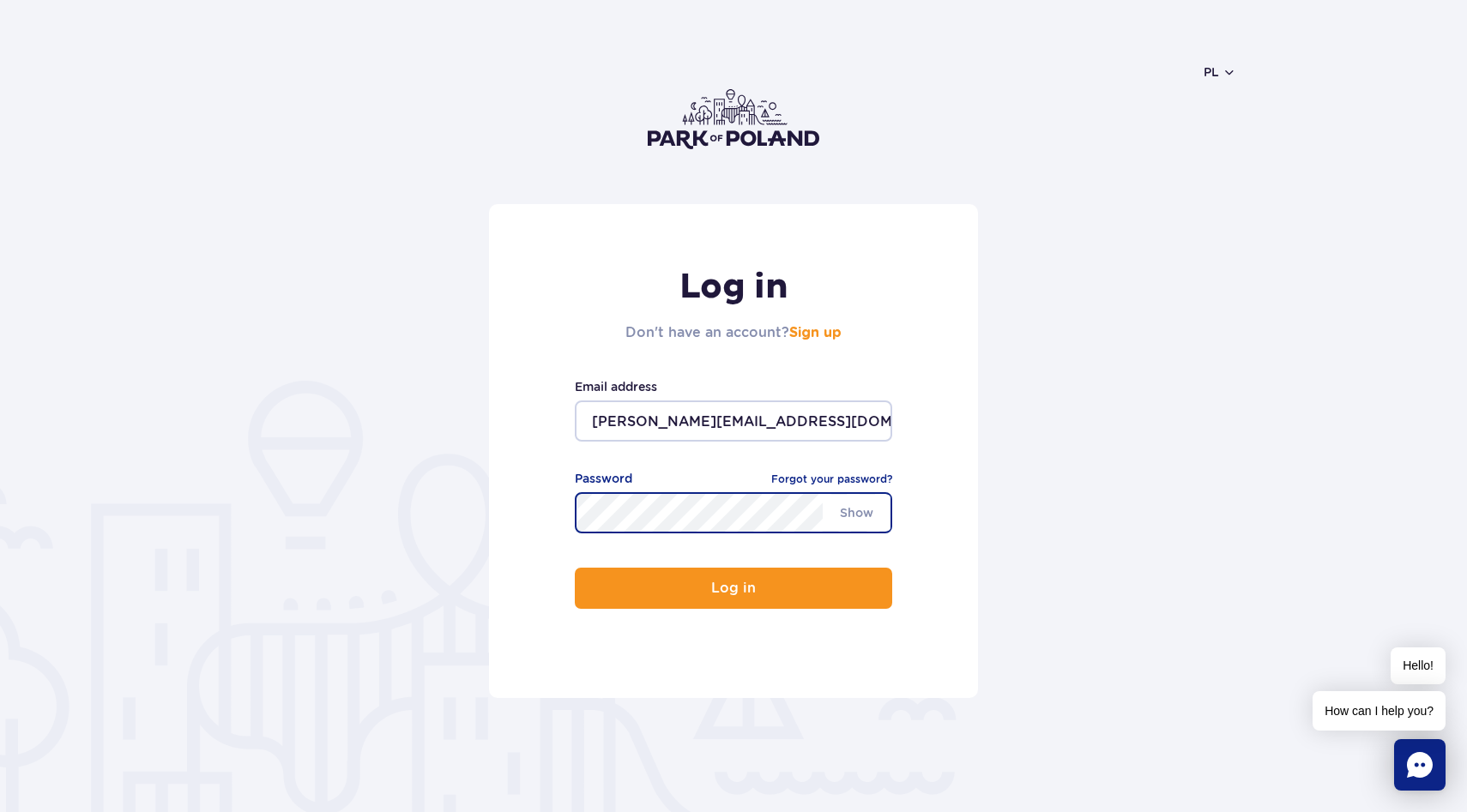
click at [575, 568] on button "Log in" at bounding box center [734, 588] width 317 height 41
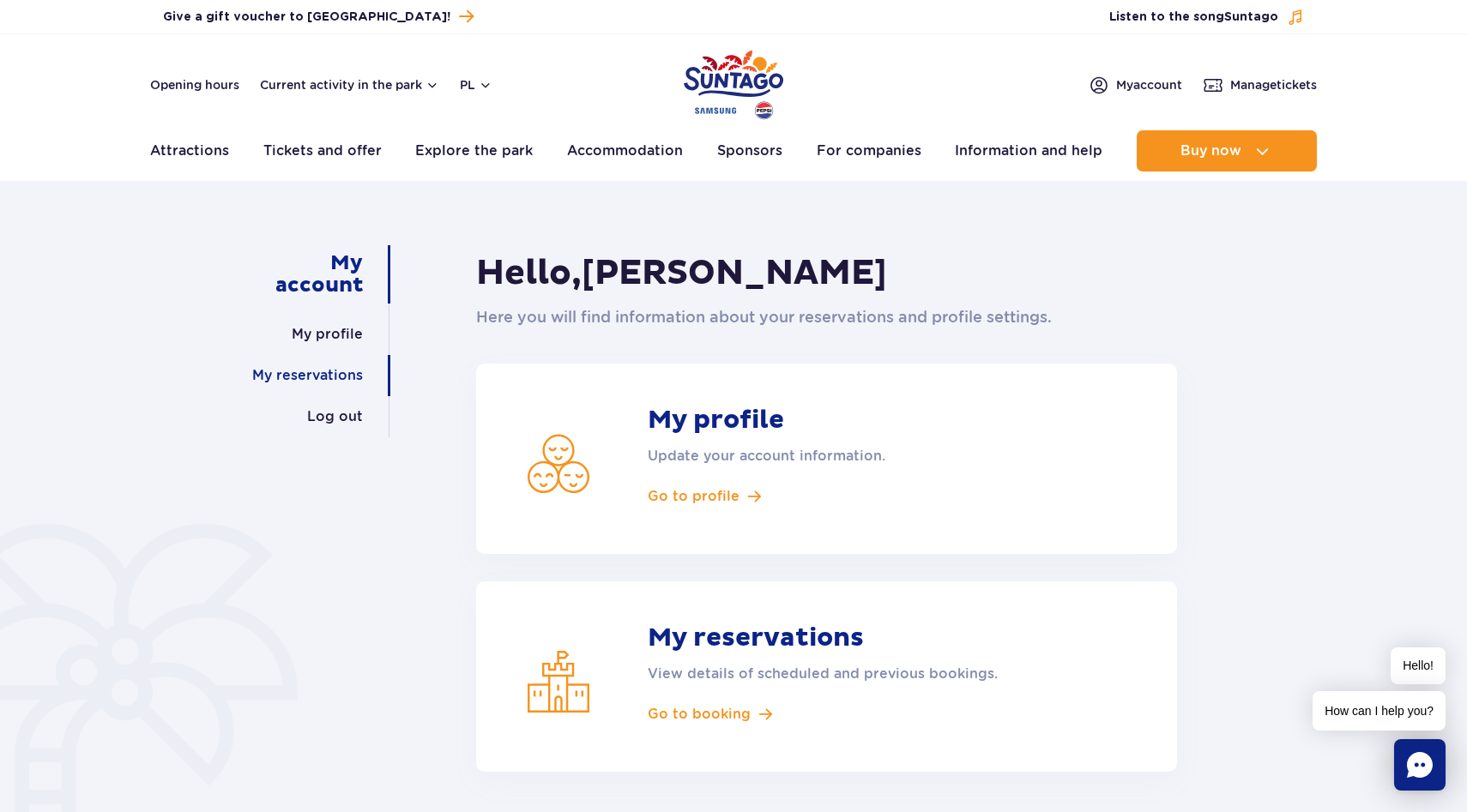
click at [323, 379] on font "My reservations" at bounding box center [308, 375] width 111 height 16
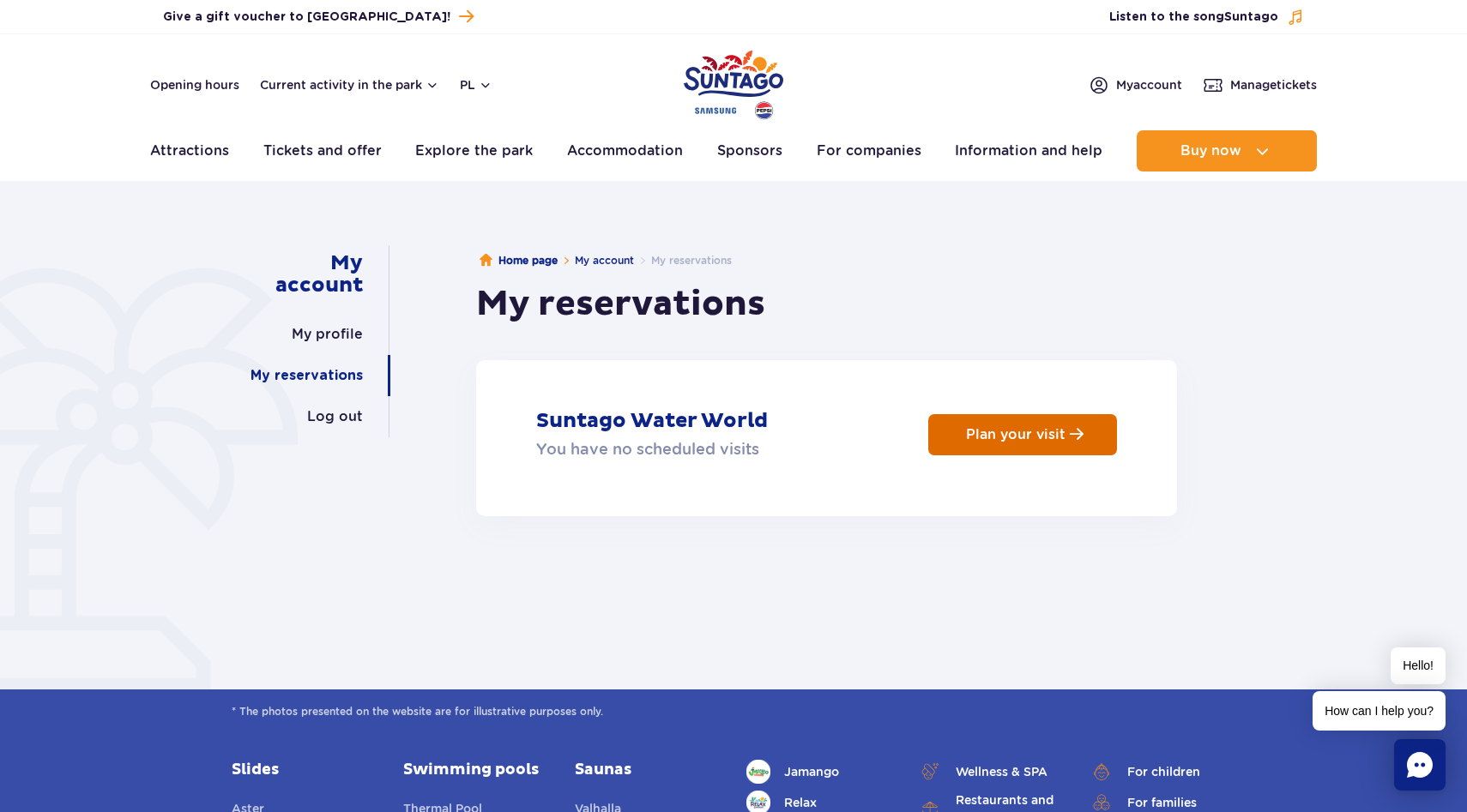
click at [983, 437] on p "Plan your visit" at bounding box center [1015, 434] width 99 height 16
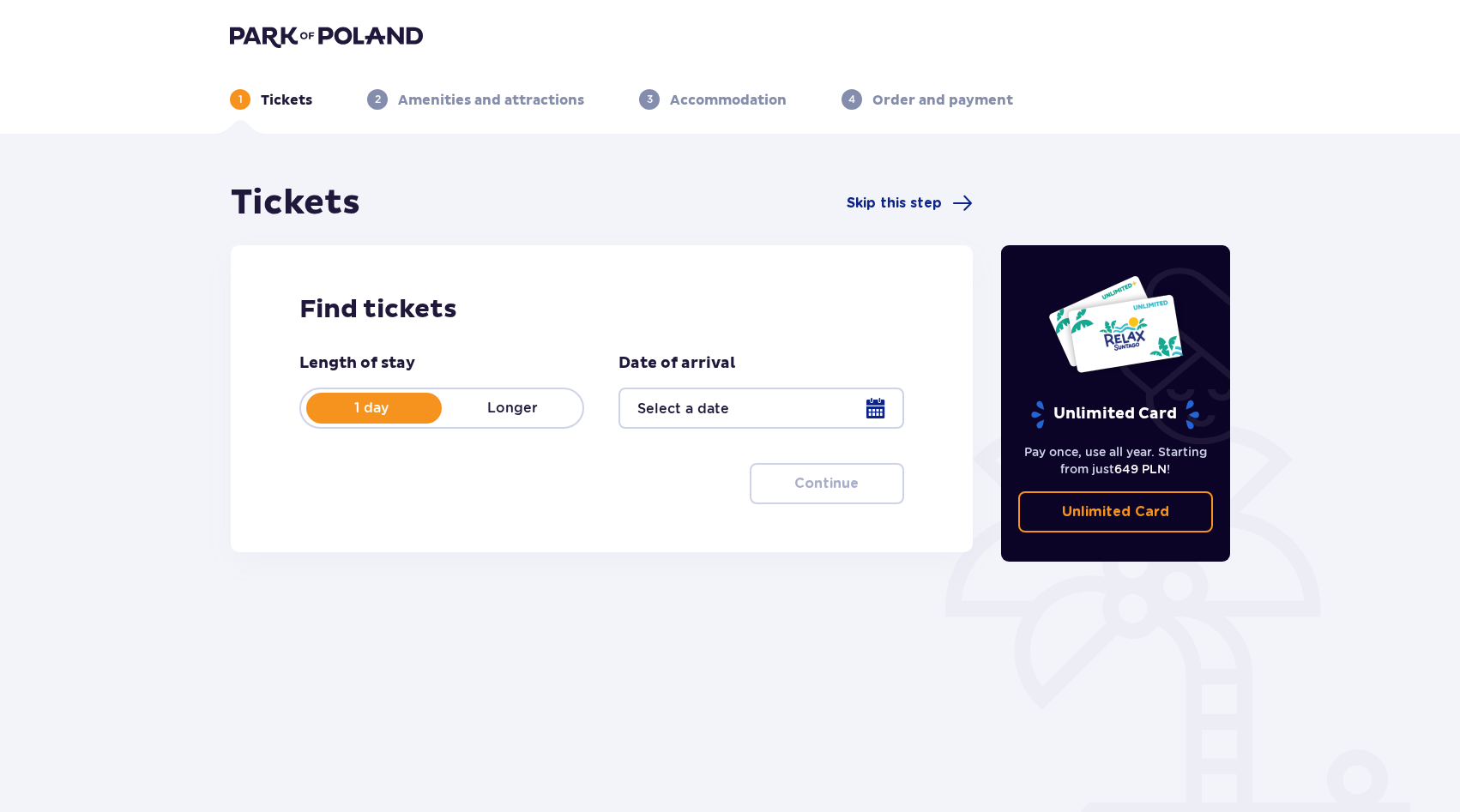
click at [688, 399] on div at bounding box center [761, 408] width 285 height 41
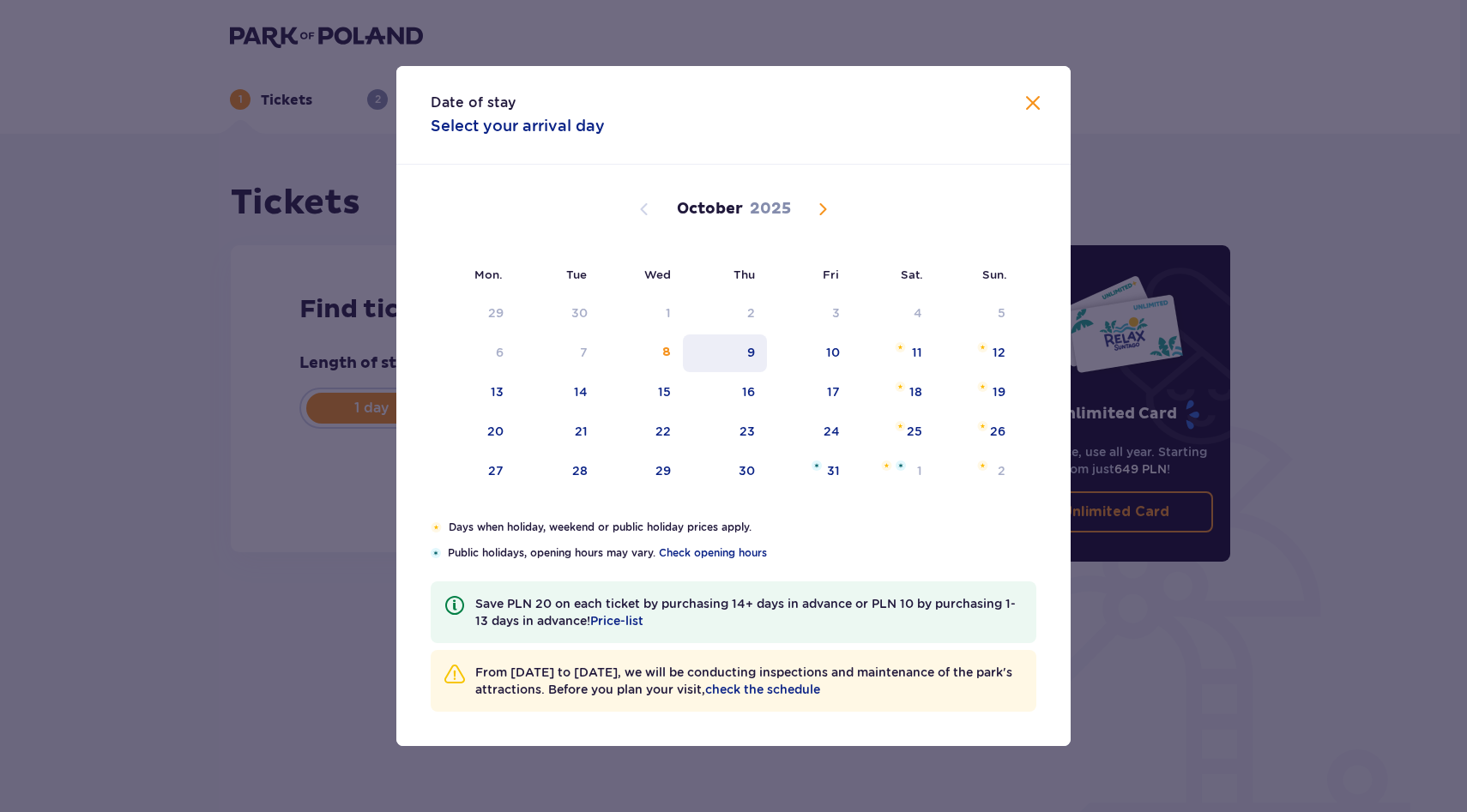
click at [709, 352] on div "9" at bounding box center [725, 354] width 85 height 38
type input "09.10.25"
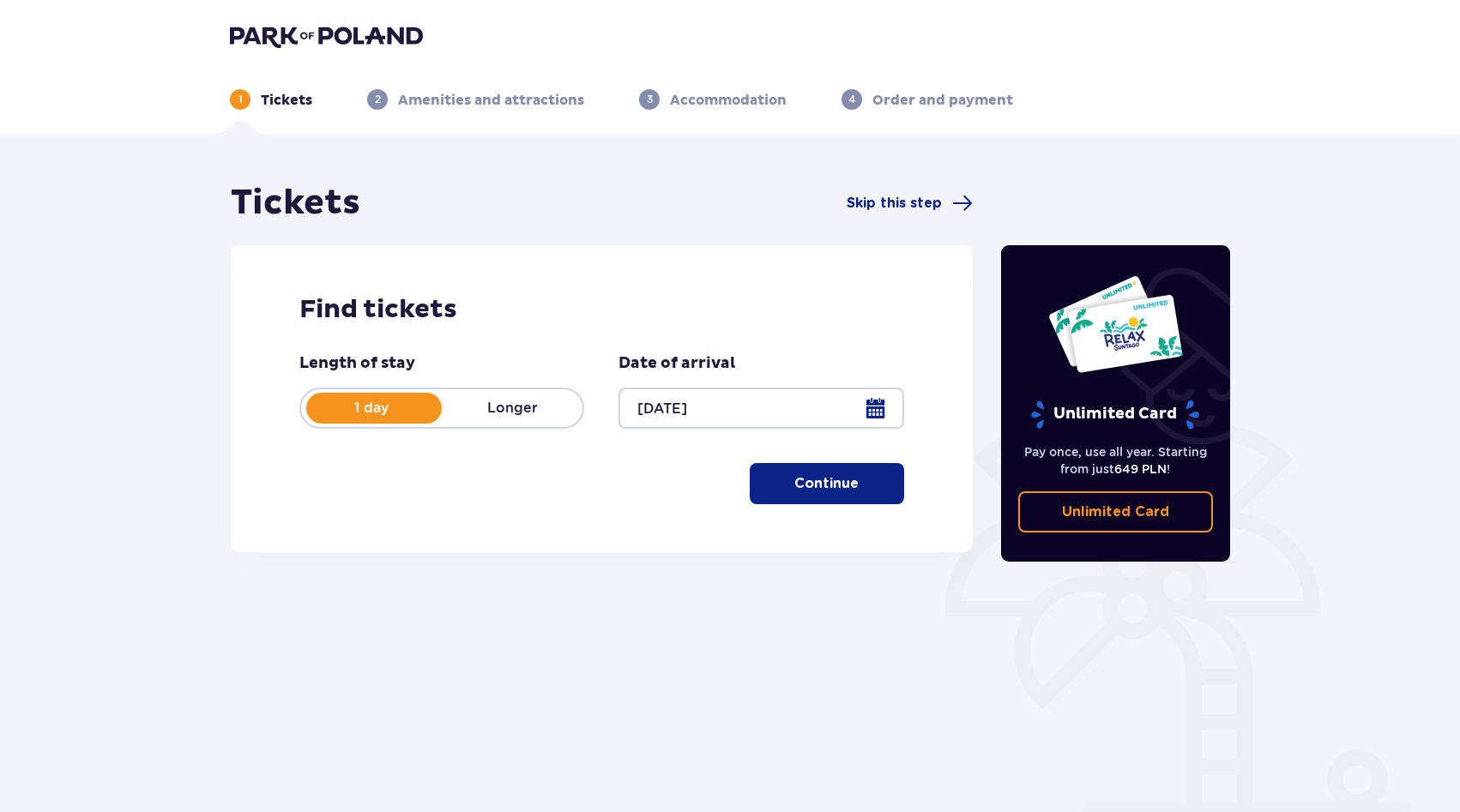
click at [794, 488] on font "Continue" at bounding box center [827, 483] width 64 height 13
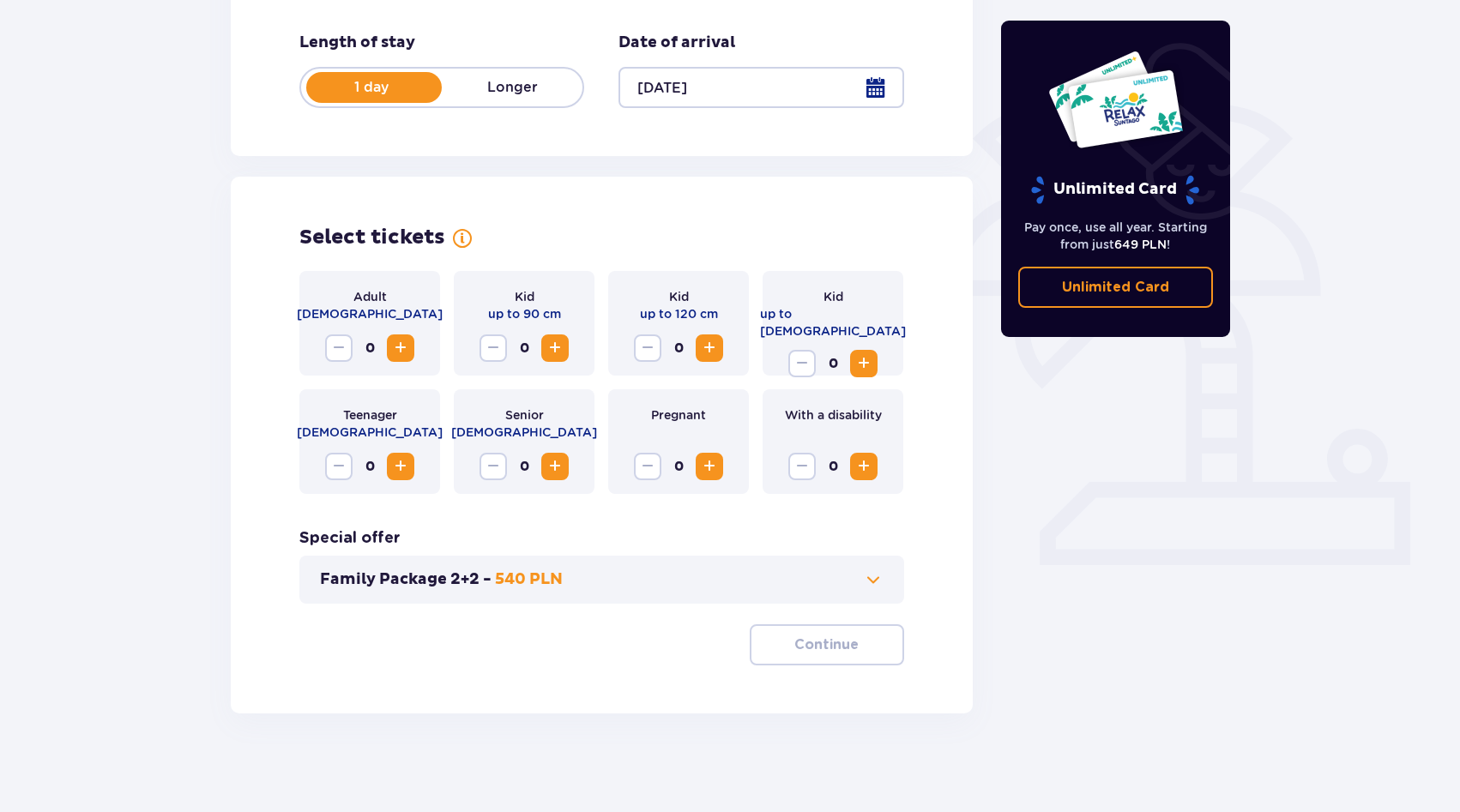
scroll to position [325, 0]
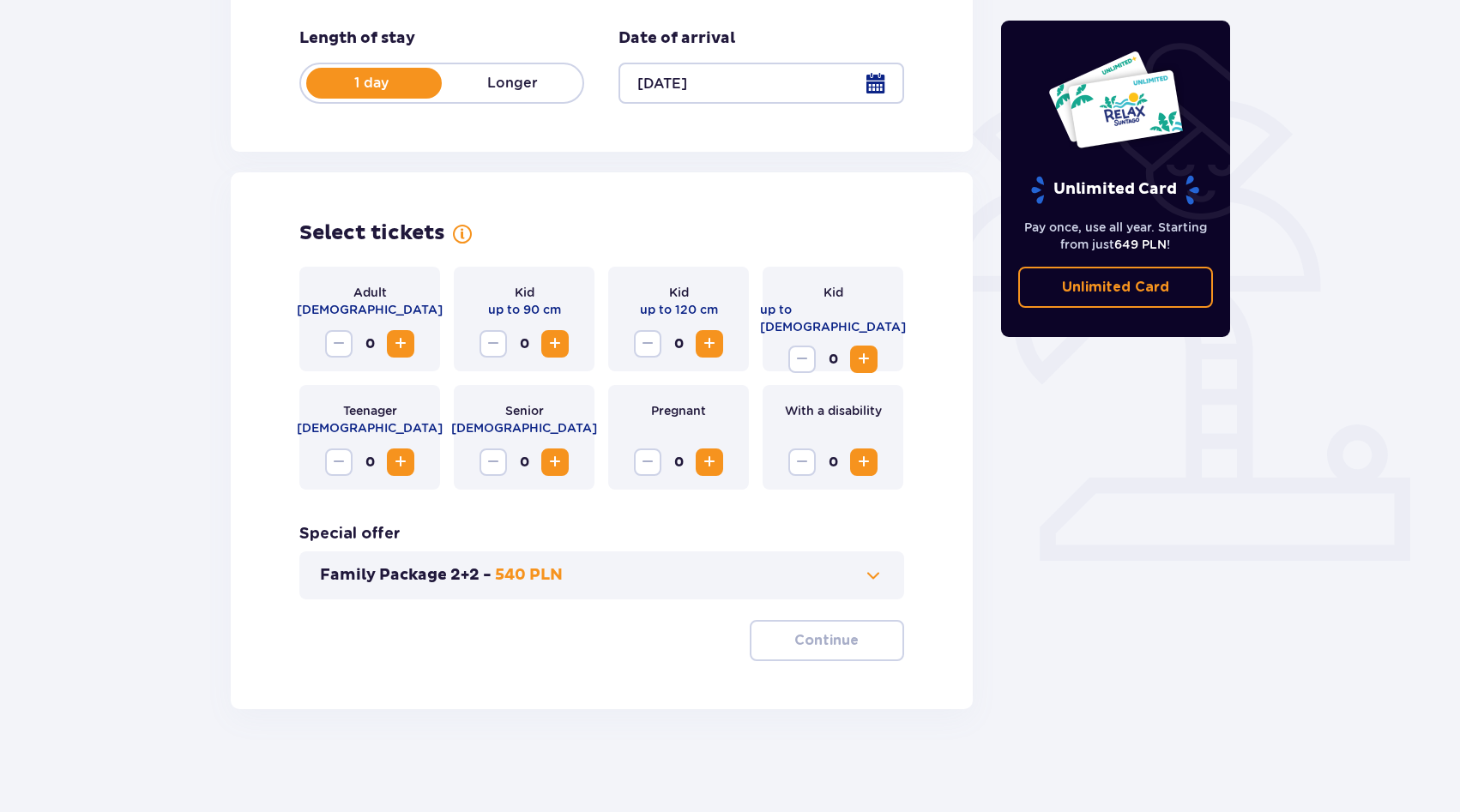
click at [399, 337] on span "Increase" at bounding box center [400, 344] width 21 height 21
click at [803, 640] on font "Continue" at bounding box center [827, 640] width 64 height 13
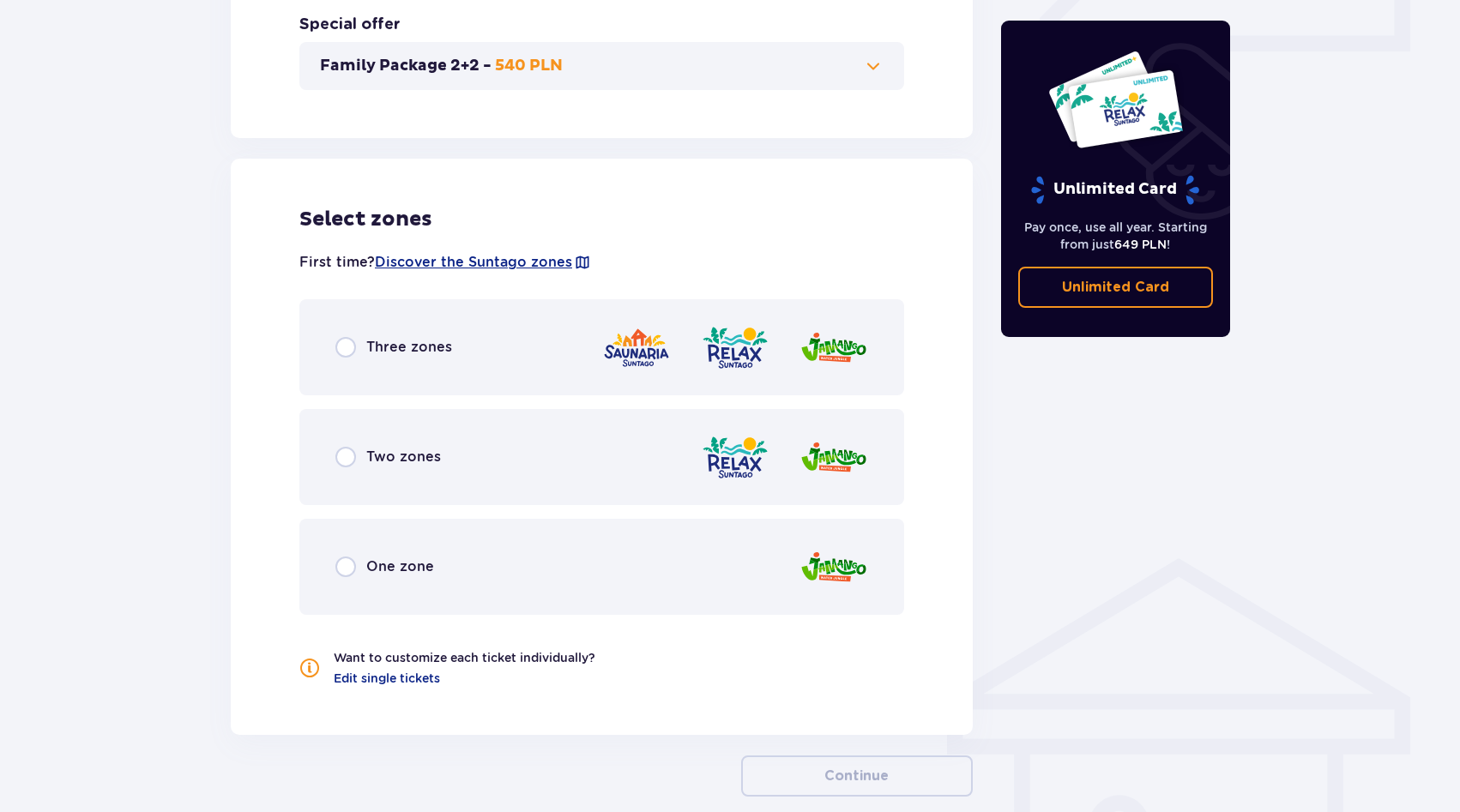
scroll to position [922, 0]
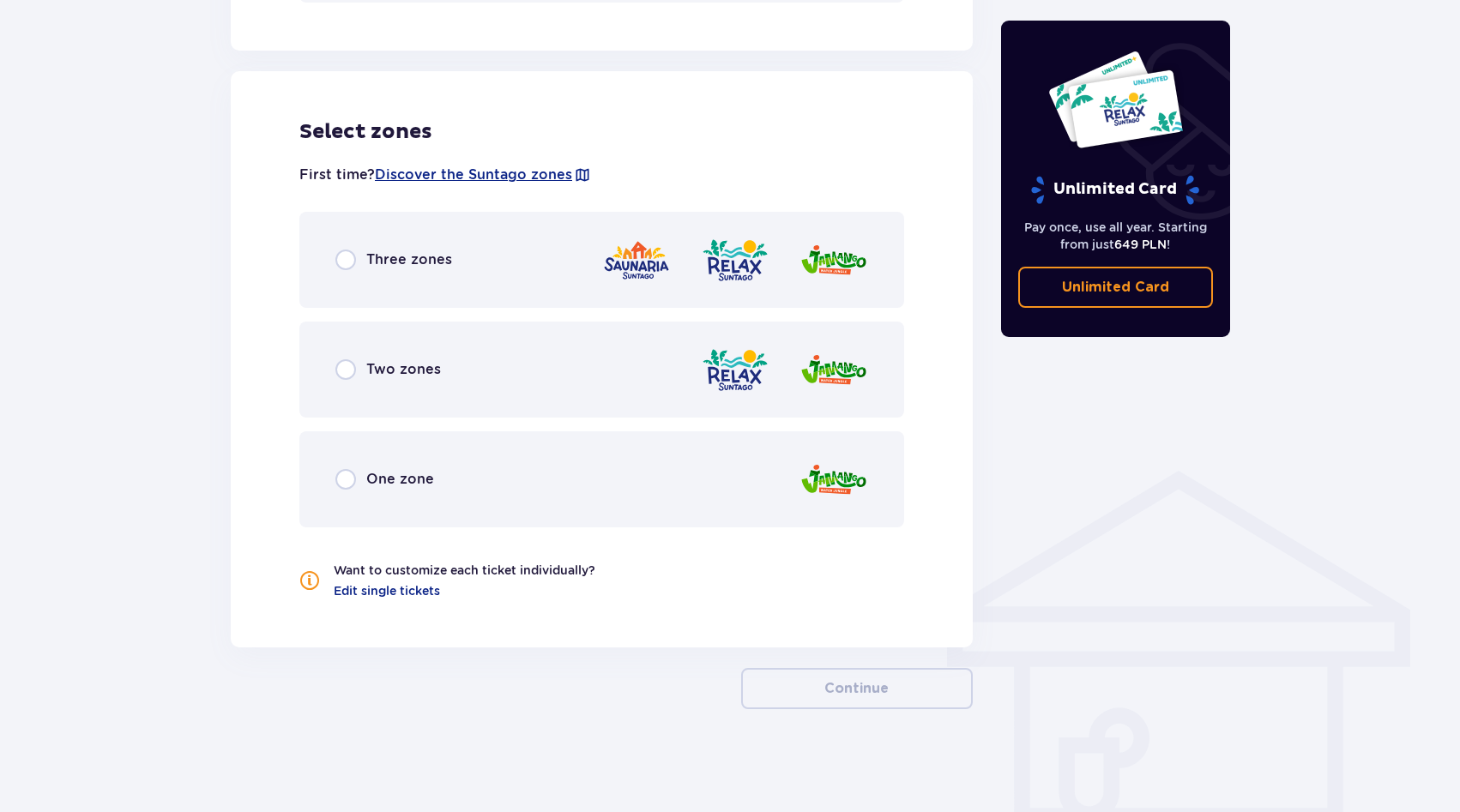
click at [422, 268] on font "Three zones" at bounding box center [409, 260] width 86 height 16
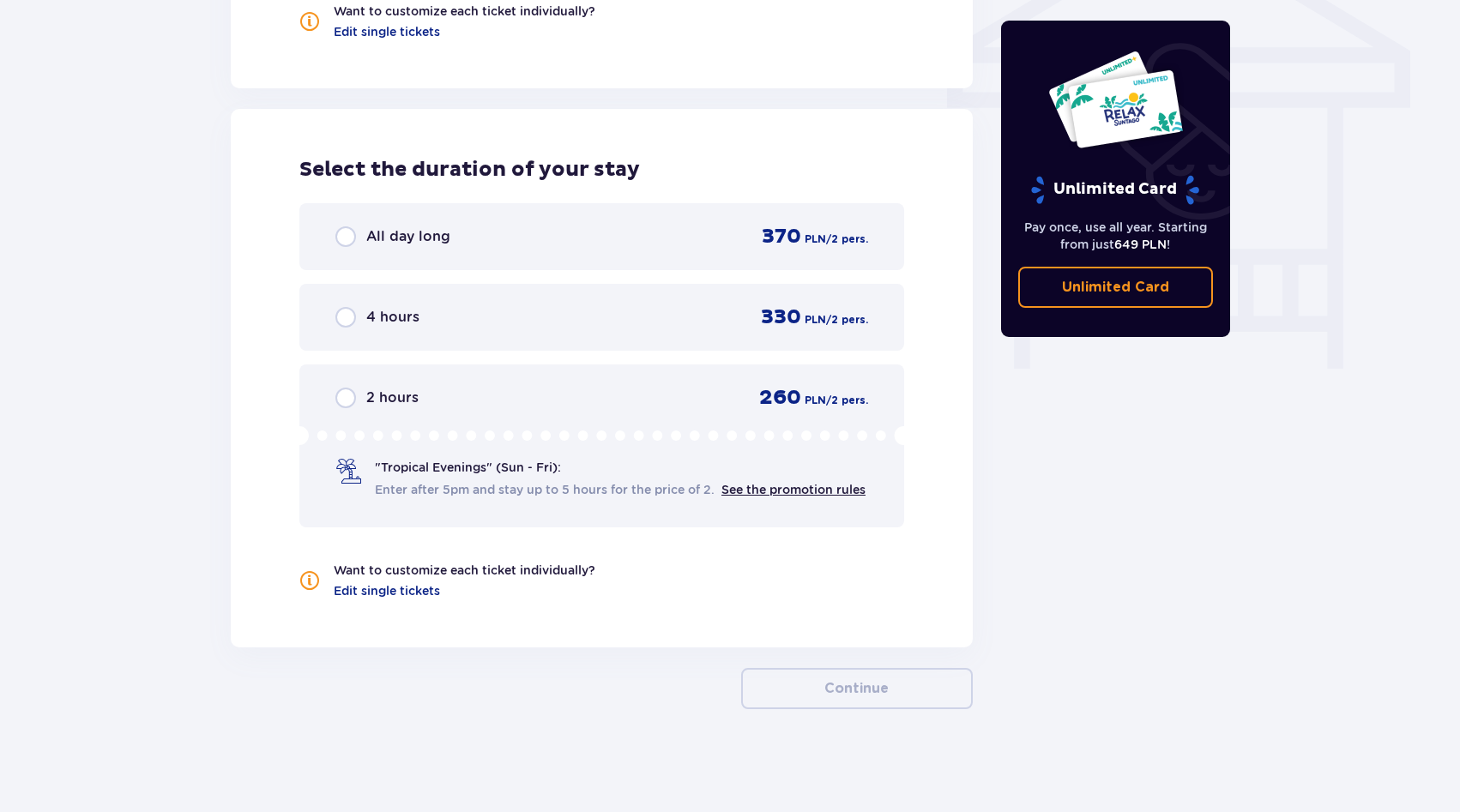
scroll to position [1498, 0]
click at [498, 304] on div "4 hours 330 PLN / 2 pers." at bounding box center [601, 317] width 533 height 26
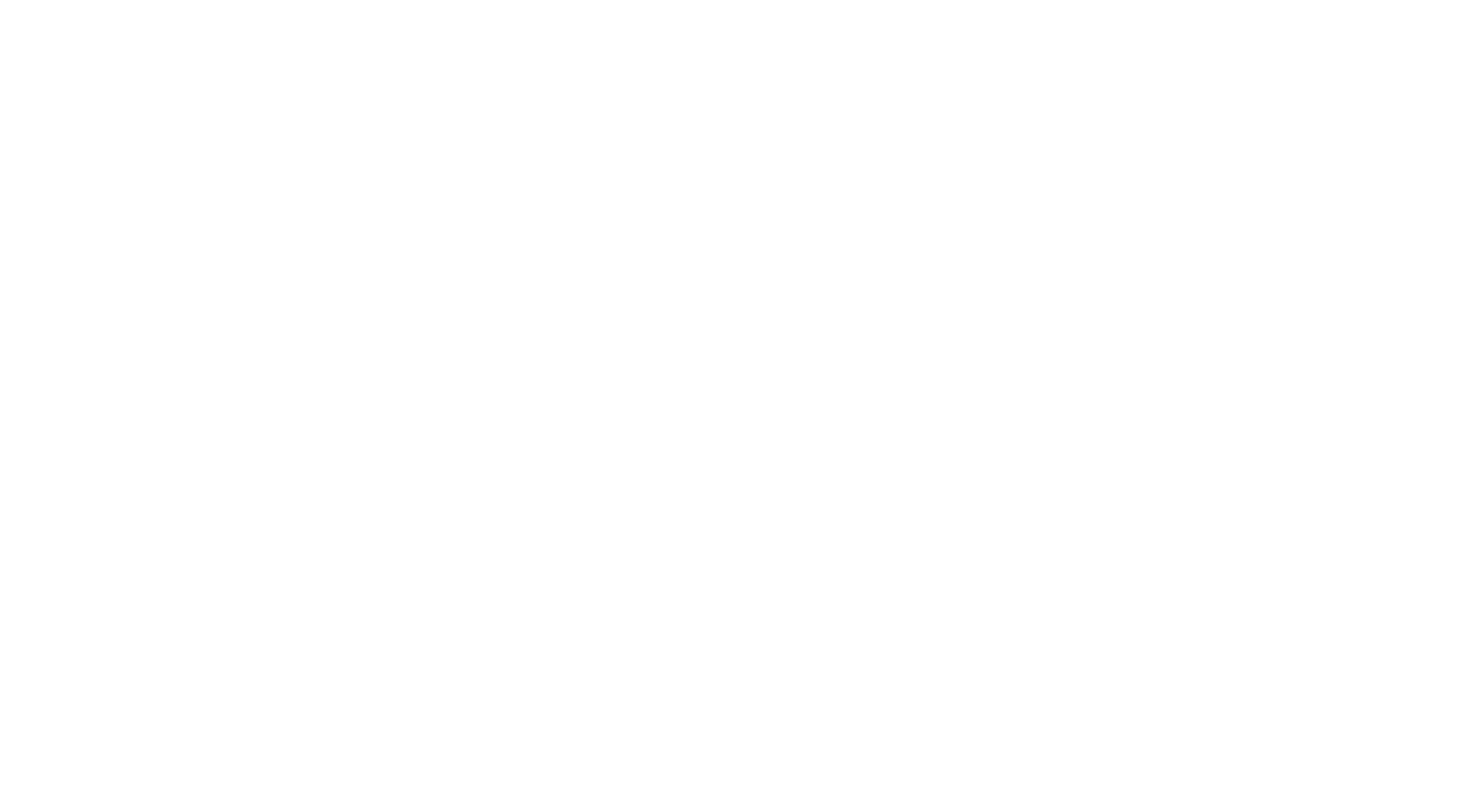
scroll to position [0, 0]
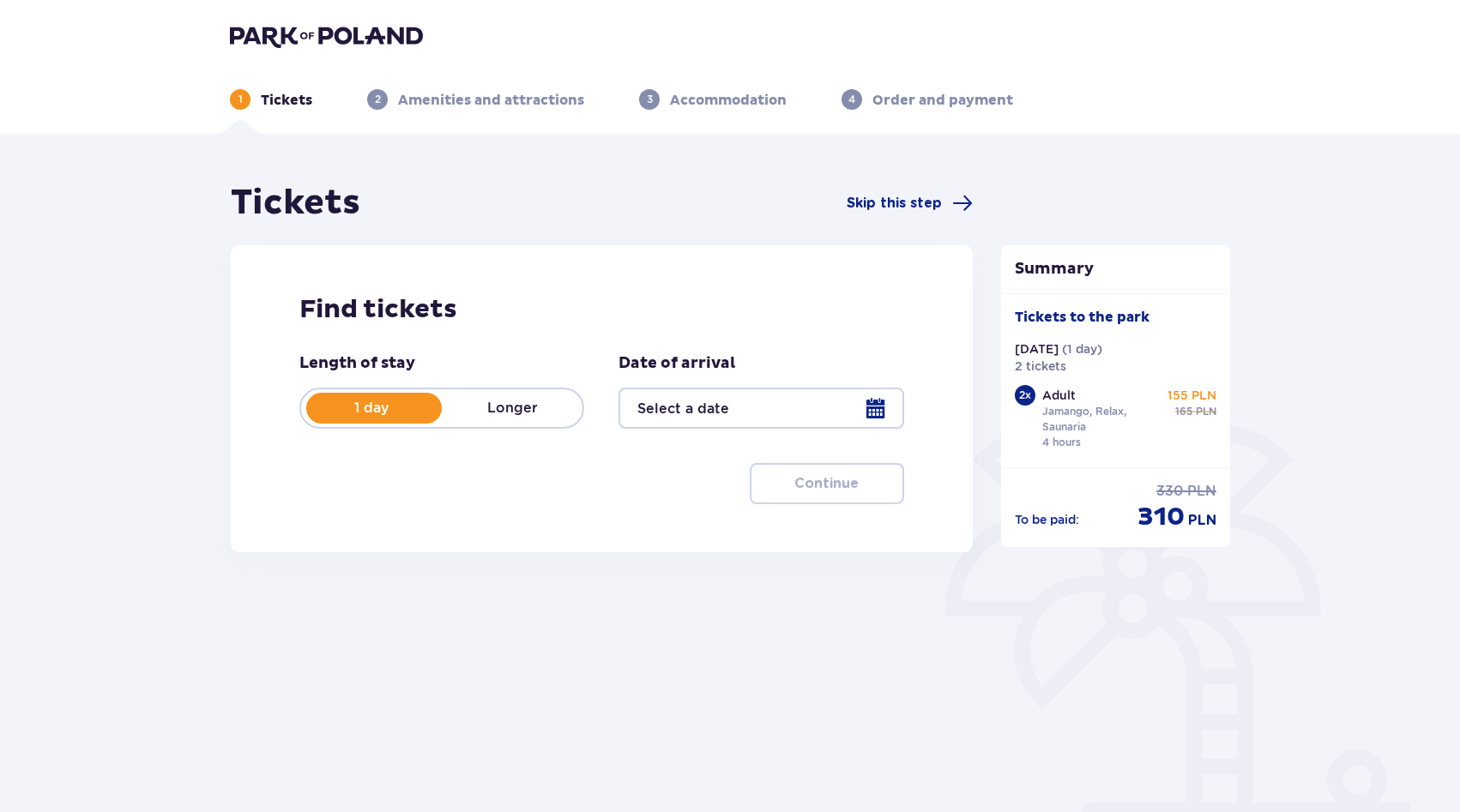
type input "[DATE]"
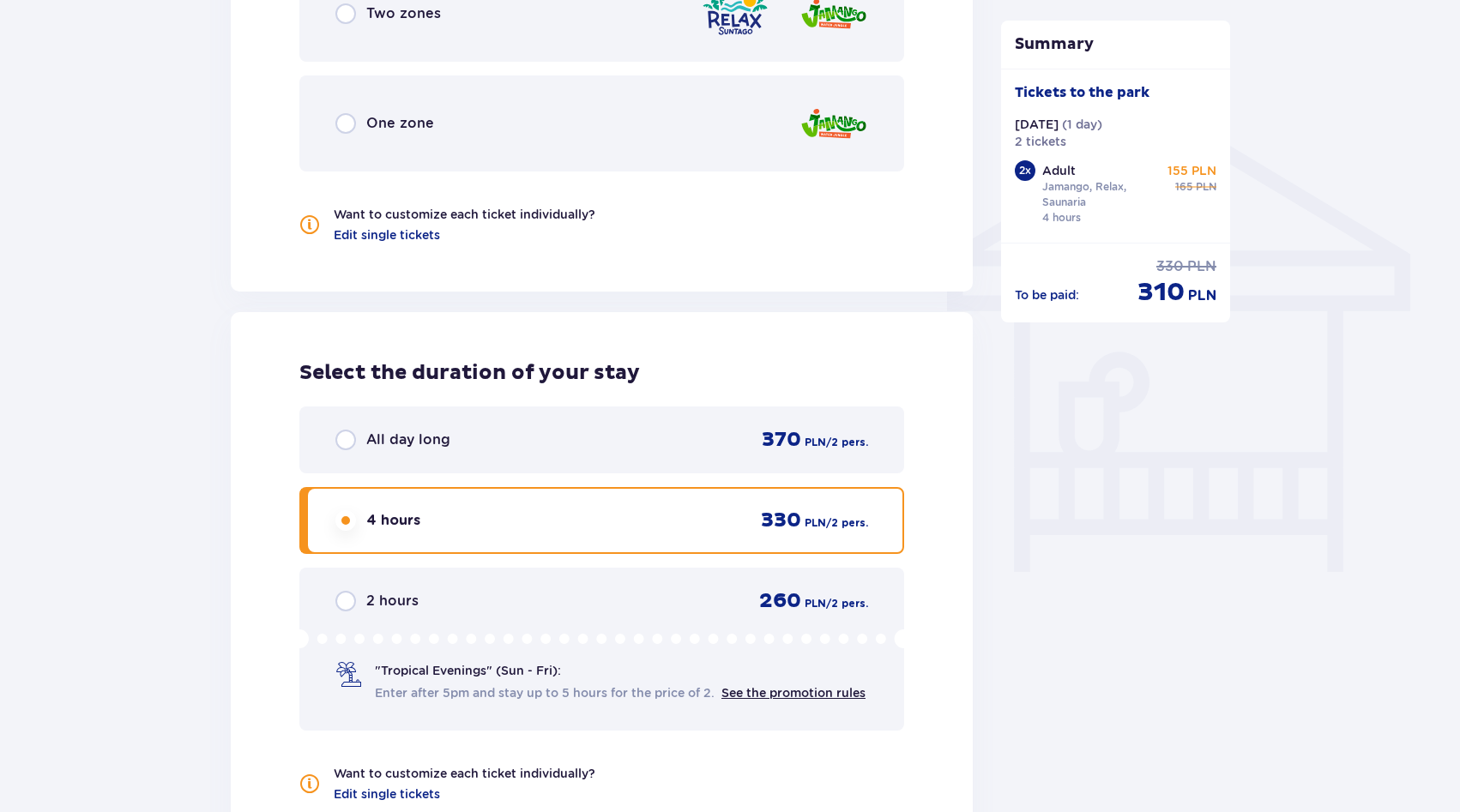
scroll to position [1528, 0]
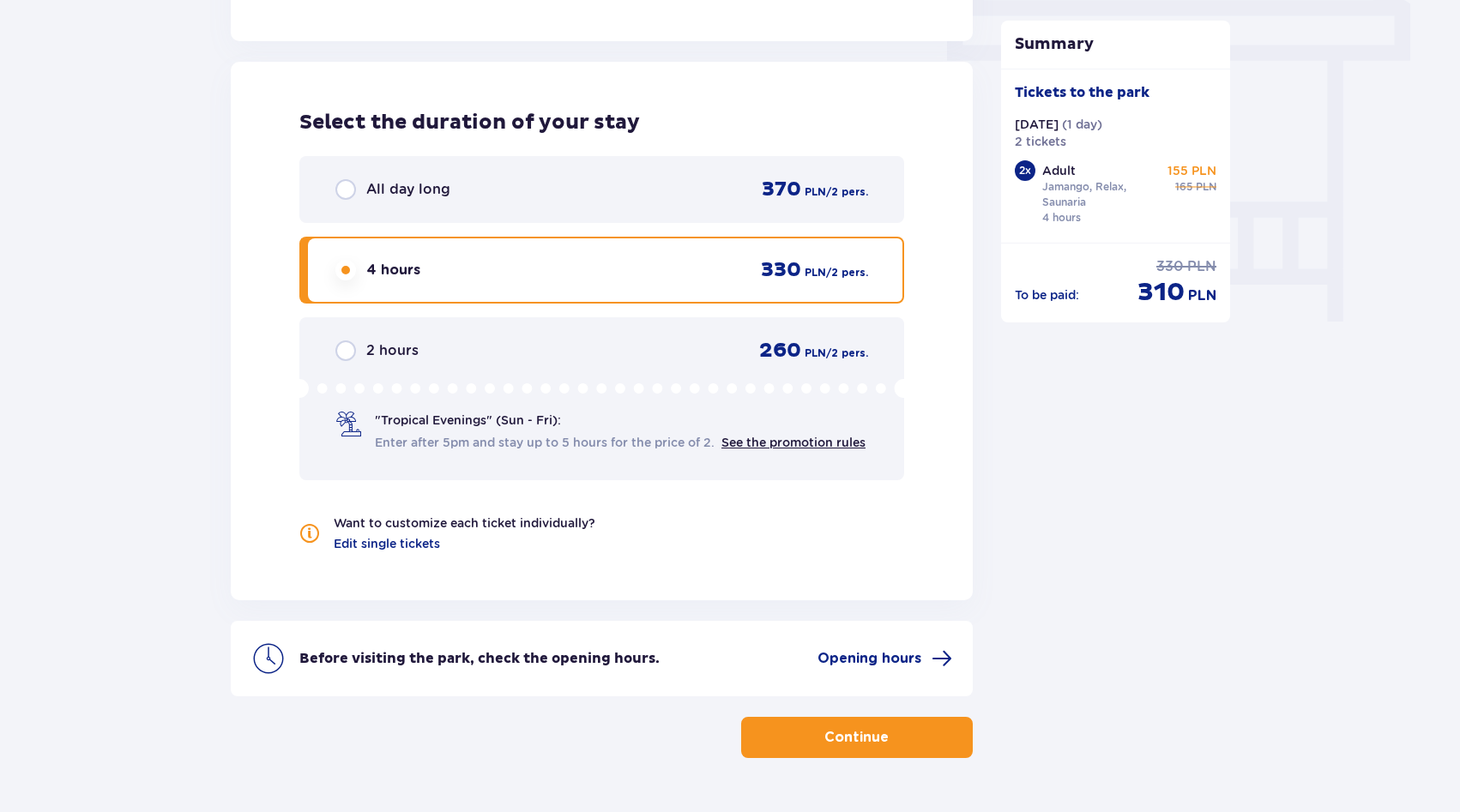
click at [837, 758] on button "Continue" at bounding box center [857, 738] width 232 height 41
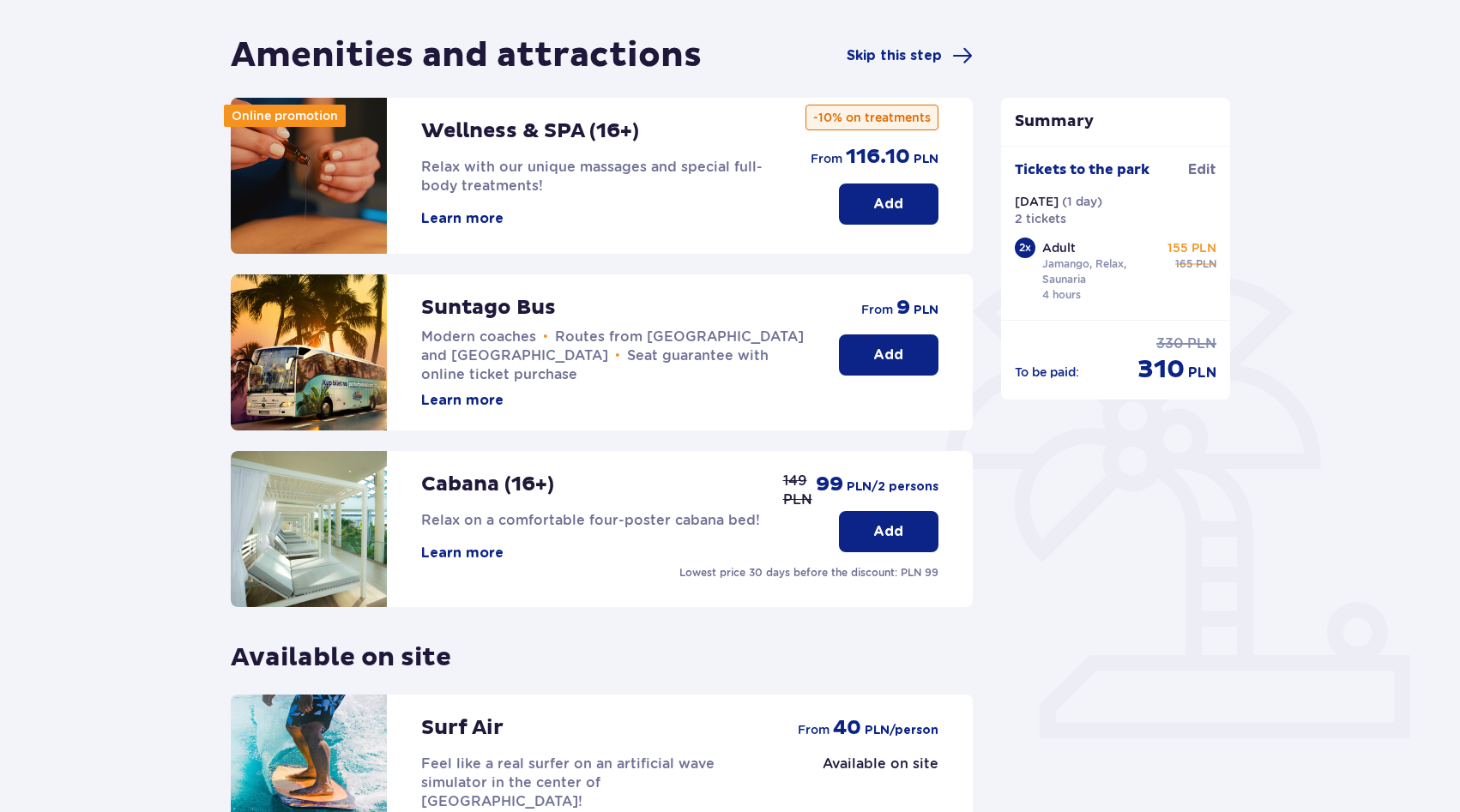
scroll to position [351, 0]
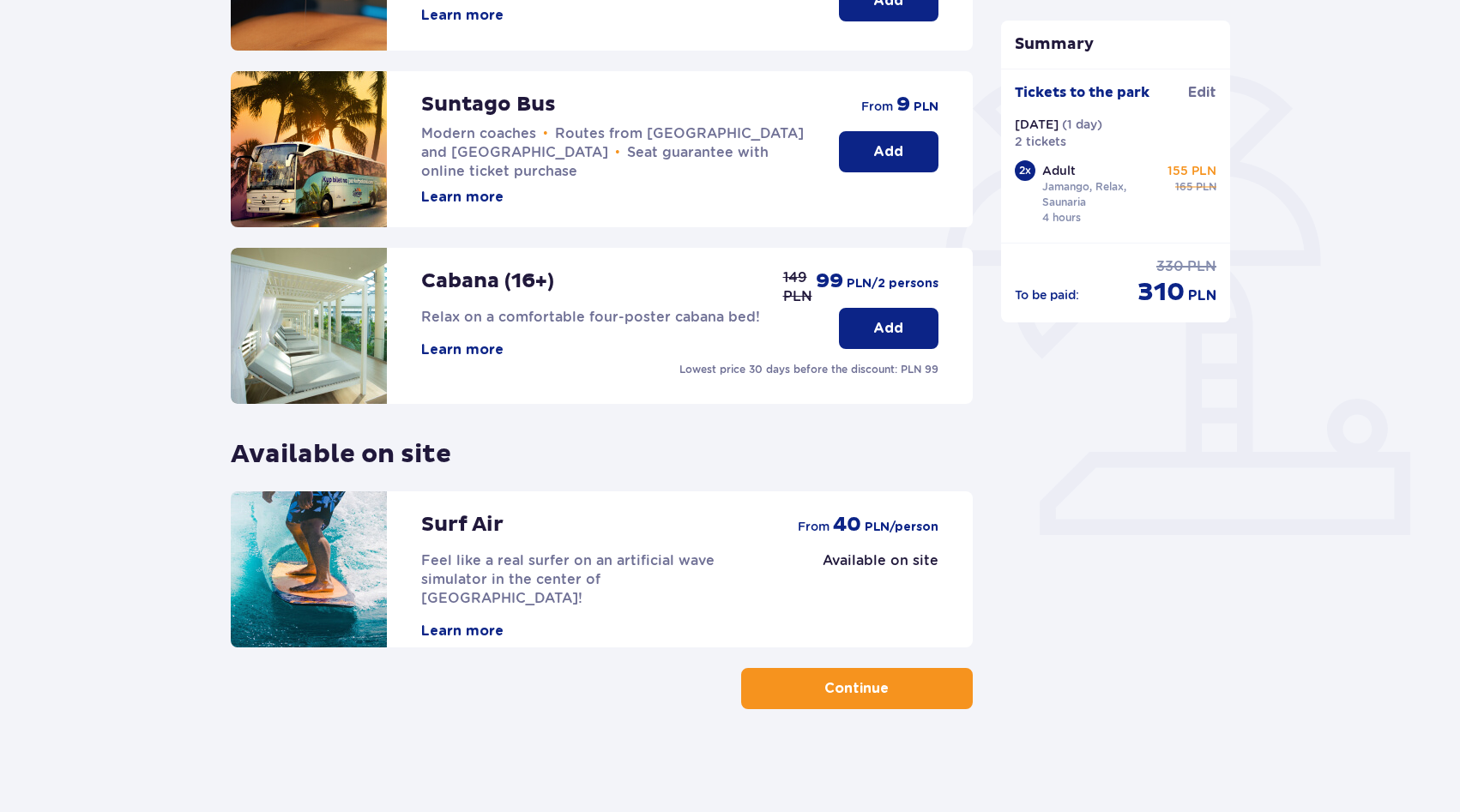
click at [790, 678] on button "Continue" at bounding box center [857, 688] width 232 height 41
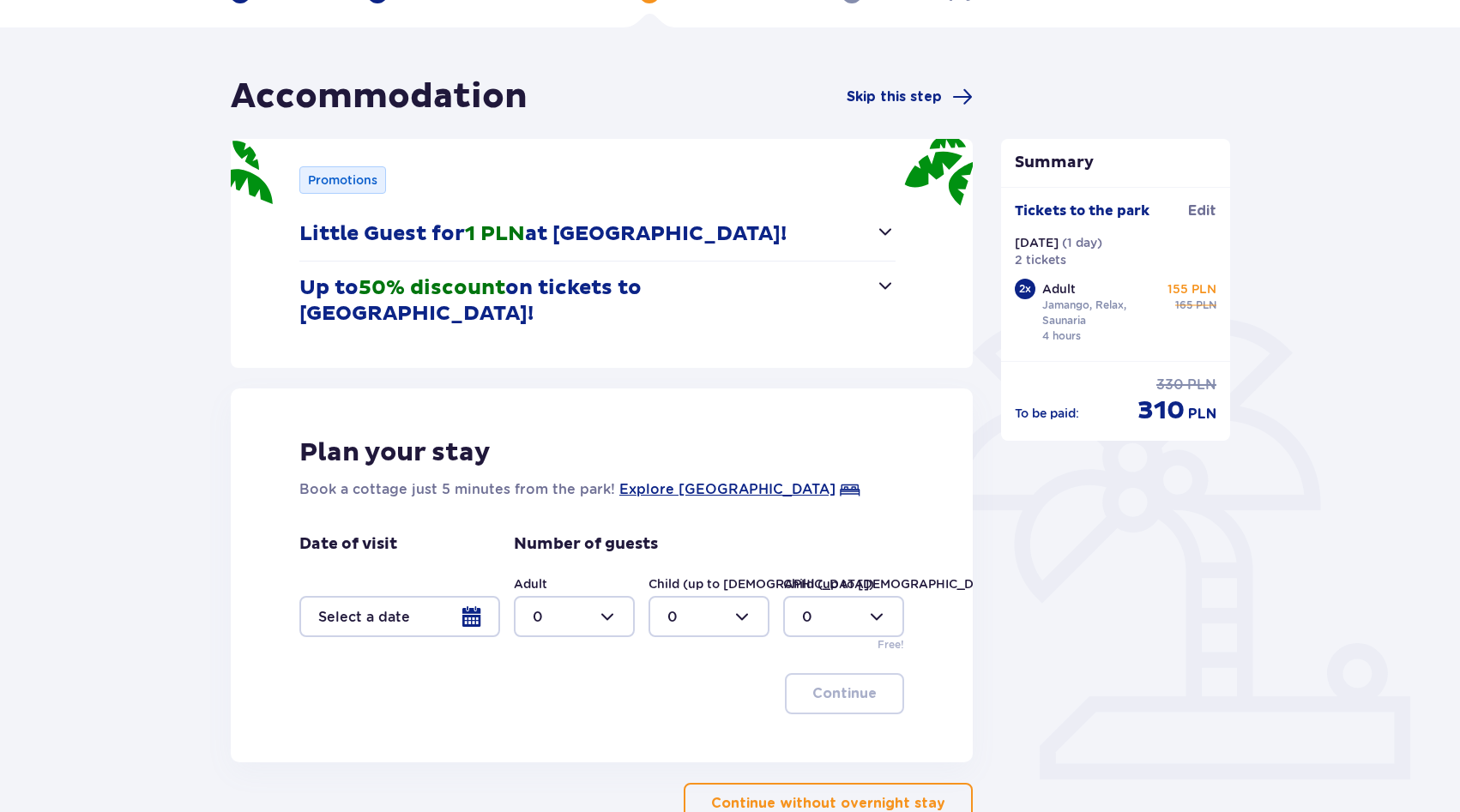
scroll to position [195, 0]
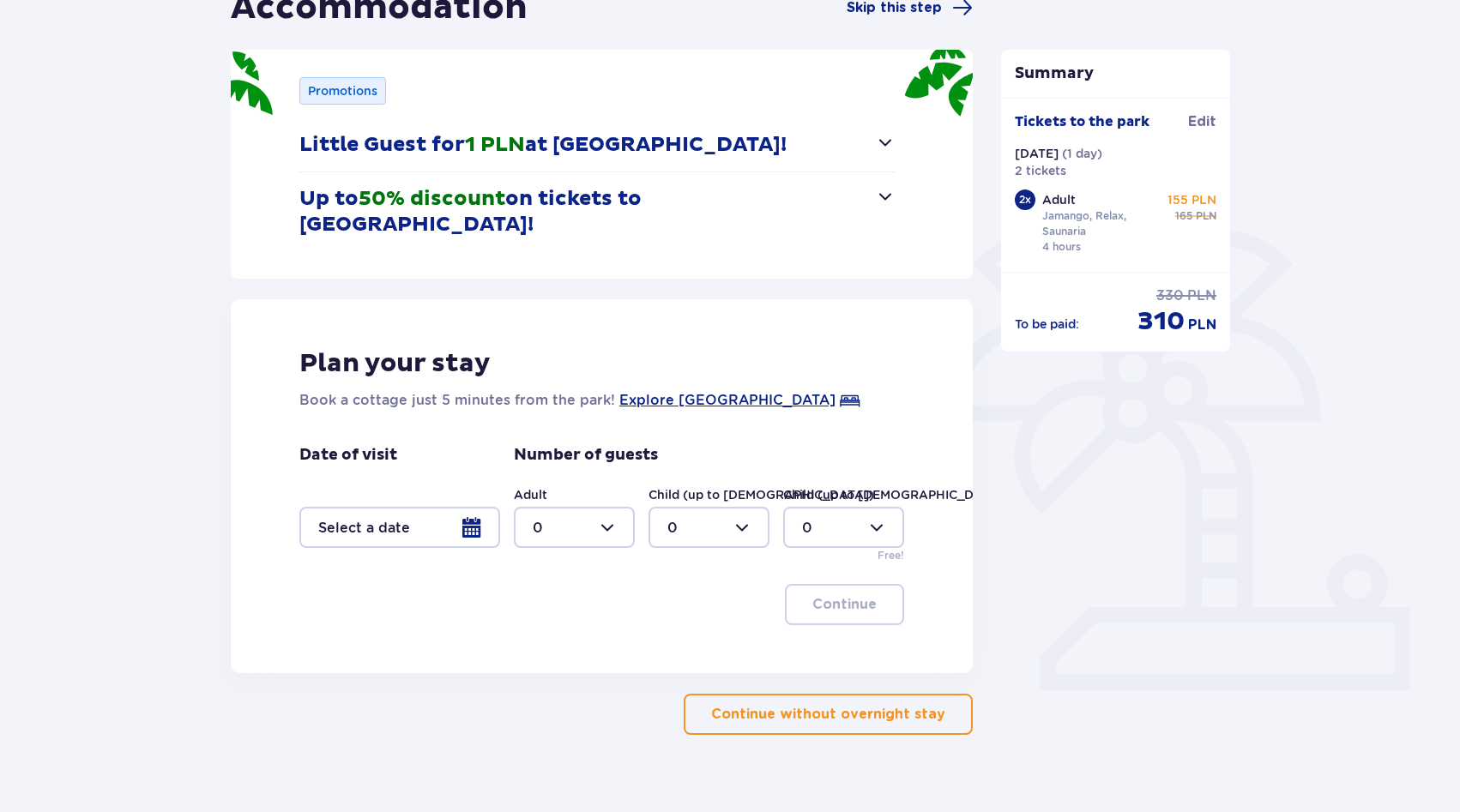
click at [845, 705] on font "Continue without overnight stay" at bounding box center [828, 714] width 234 height 19
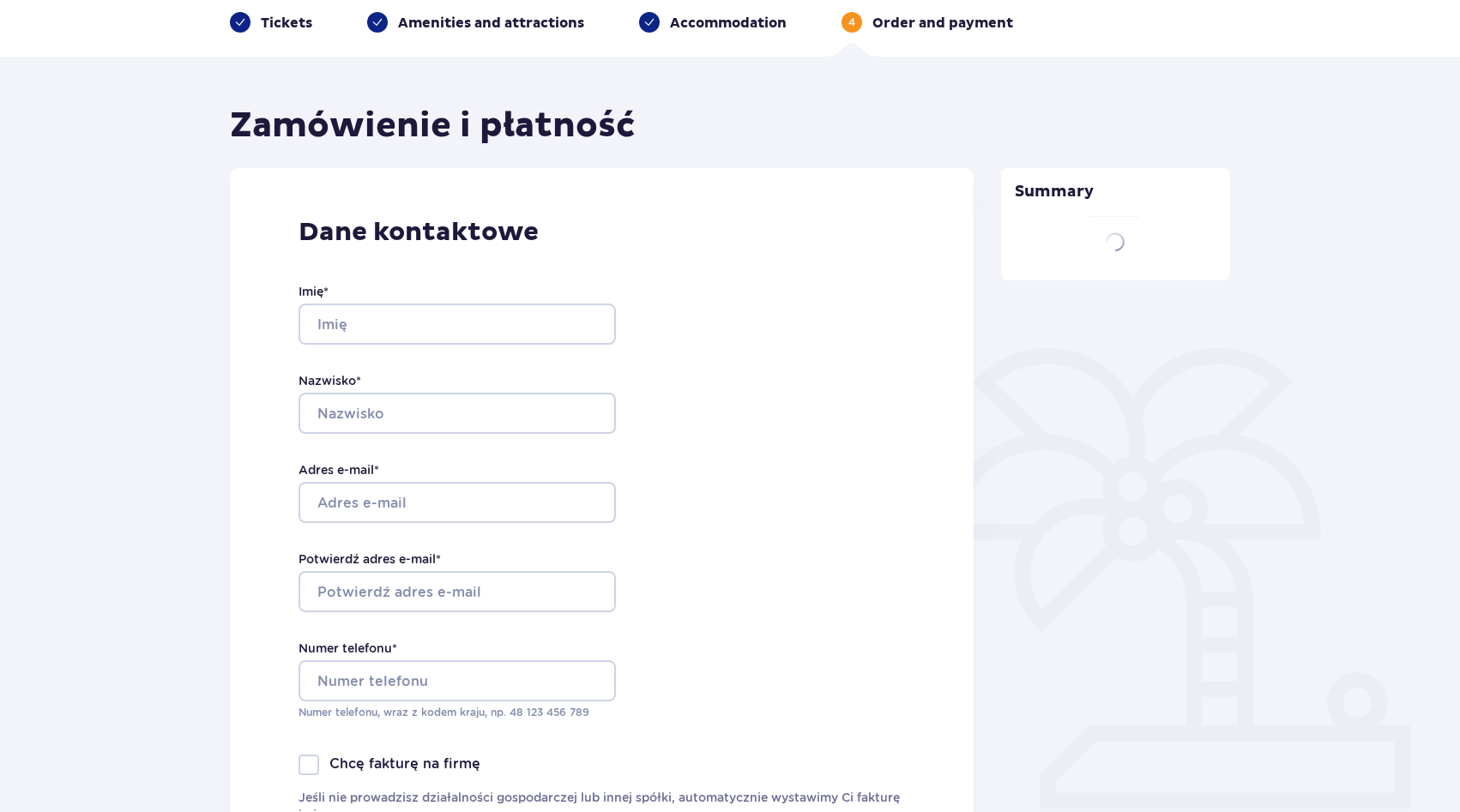
type input "[PERSON_NAME]"
type input "Parubets"
type input "[PERSON_NAME][EMAIL_ADDRESS][DOMAIN_NAME]"
